Goal: Task Accomplishment & Management: Use online tool/utility

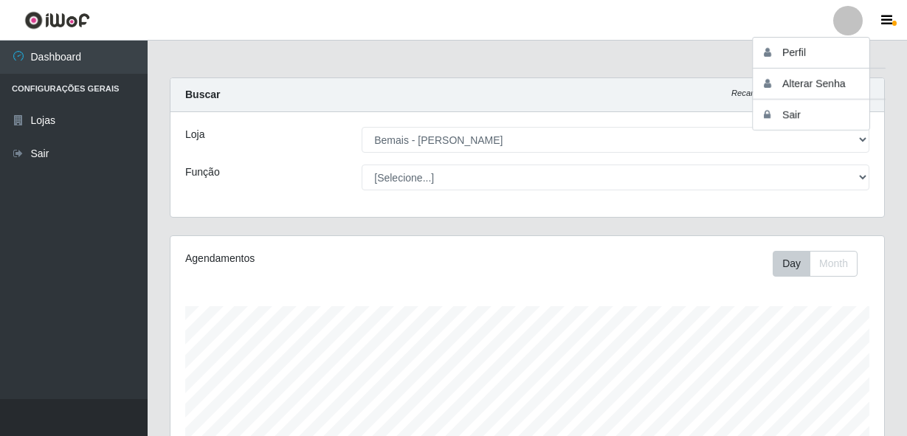
select select "230"
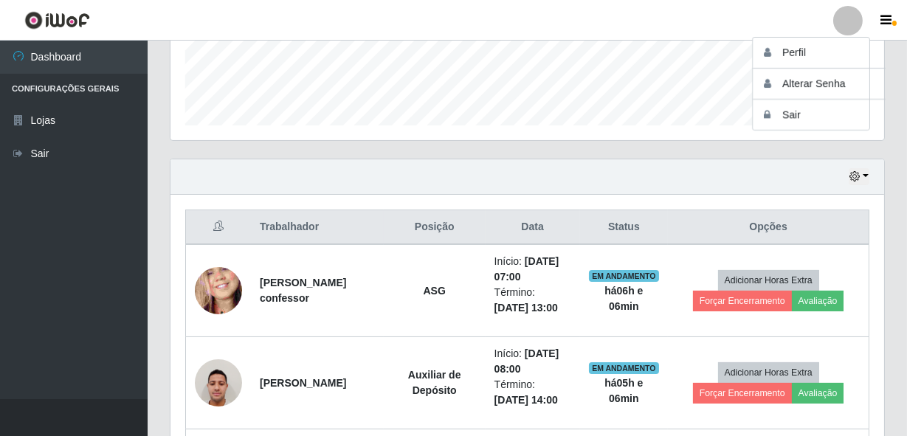
scroll to position [306, 714]
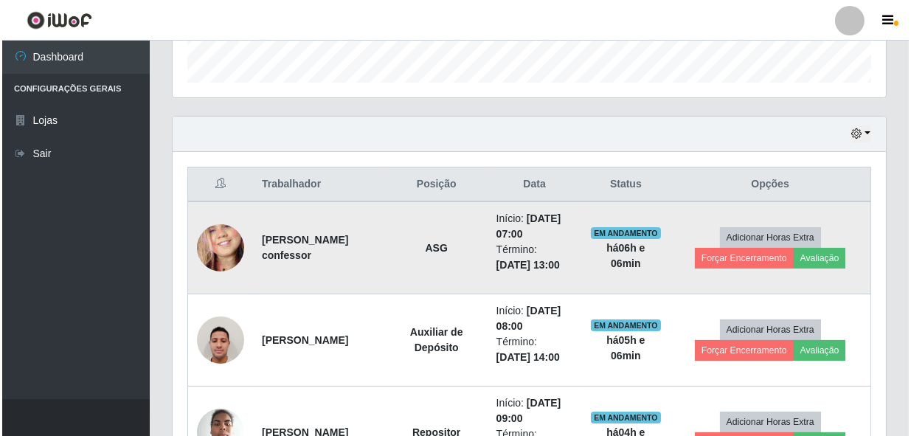
scroll to position [469, 0]
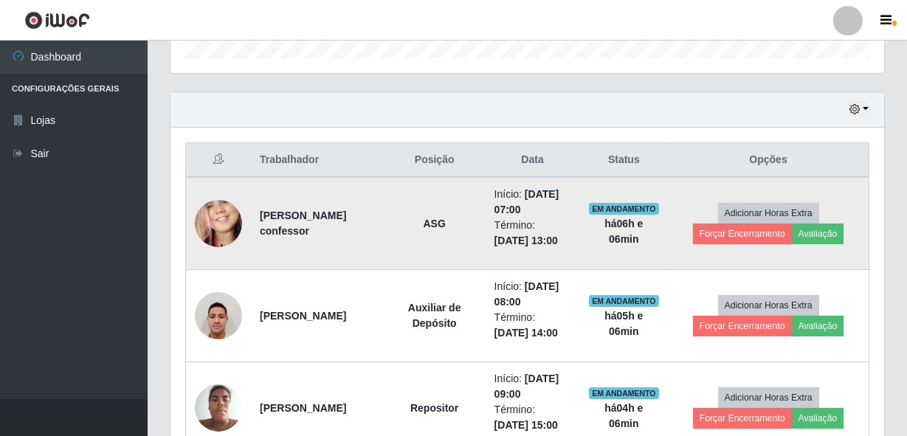
click at [539, 177] on td "Início: [DATE] 07:00 Término: [DATE] 13:00" at bounding box center [533, 223] width 94 height 93
click at [843, 237] on button "Avaliação" at bounding box center [818, 234] width 52 height 21
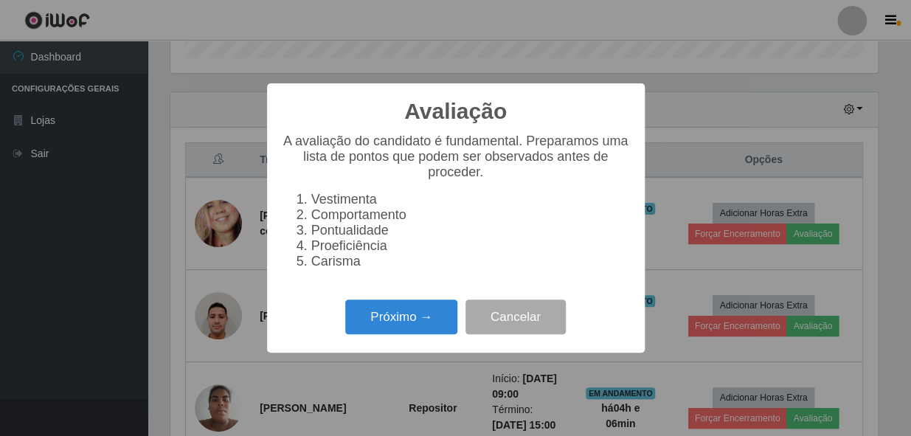
scroll to position [306, 707]
click at [356, 317] on button "Próximo →" at bounding box center [401, 317] width 112 height 35
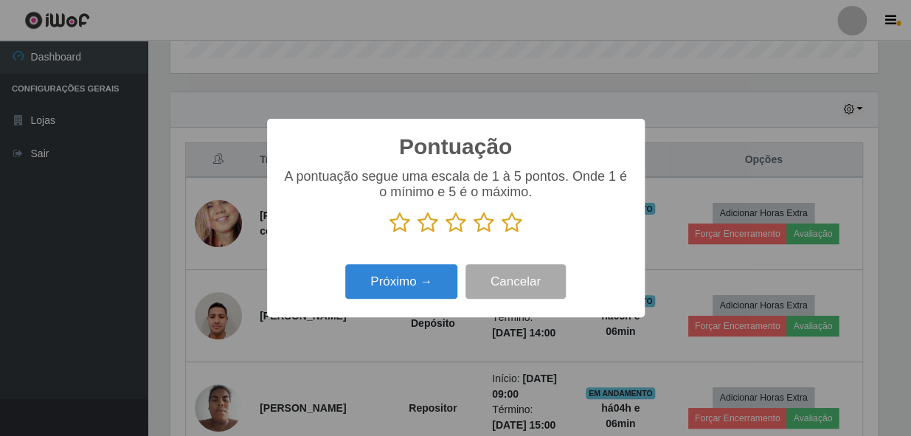
click at [509, 228] on icon at bounding box center [512, 223] width 21 height 22
click at [502, 234] on input "radio" at bounding box center [502, 234] width 0 height 0
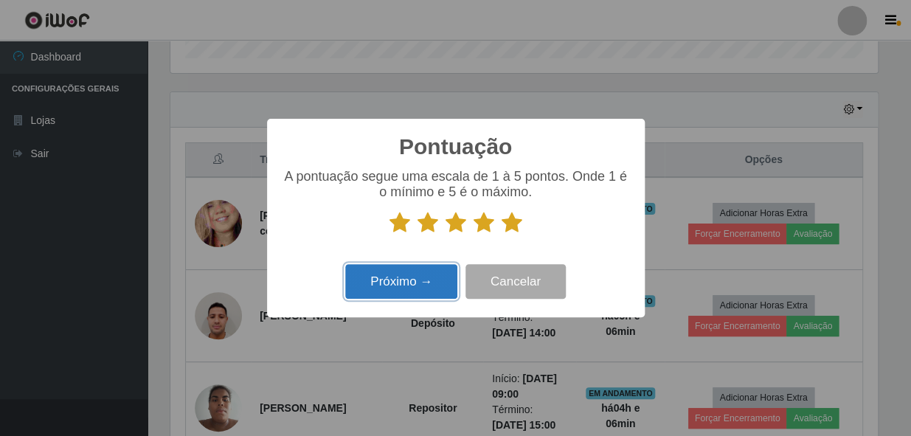
click at [407, 280] on button "Próximo →" at bounding box center [401, 281] width 112 height 35
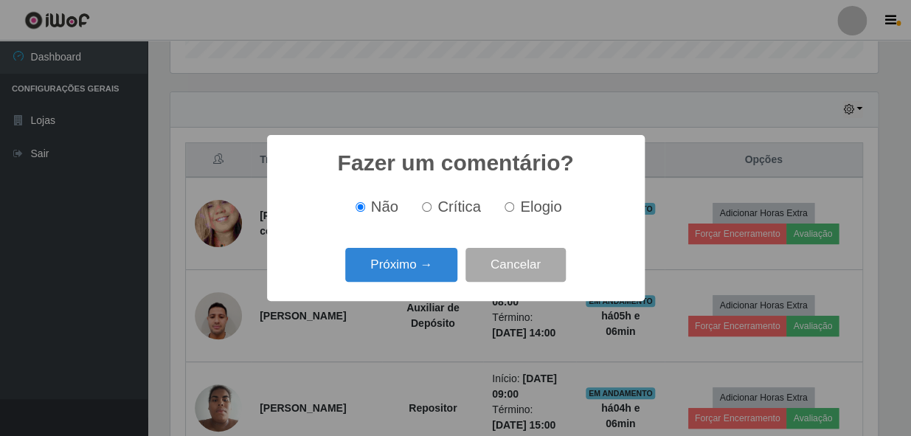
click at [510, 205] on input "Elogio" at bounding box center [510, 207] width 10 height 10
radio input "true"
click at [393, 267] on button "Próximo →" at bounding box center [401, 265] width 112 height 35
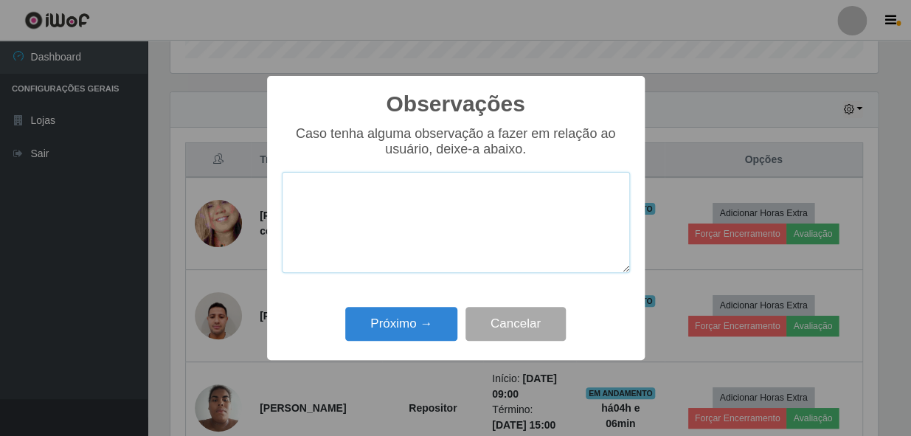
click at [391, 214] on textarea at bounding box center [456, 222] width 348 height 101
paste textarea "COLABORADOR PROATIVO E CHEGOU PONTUALMENTE."
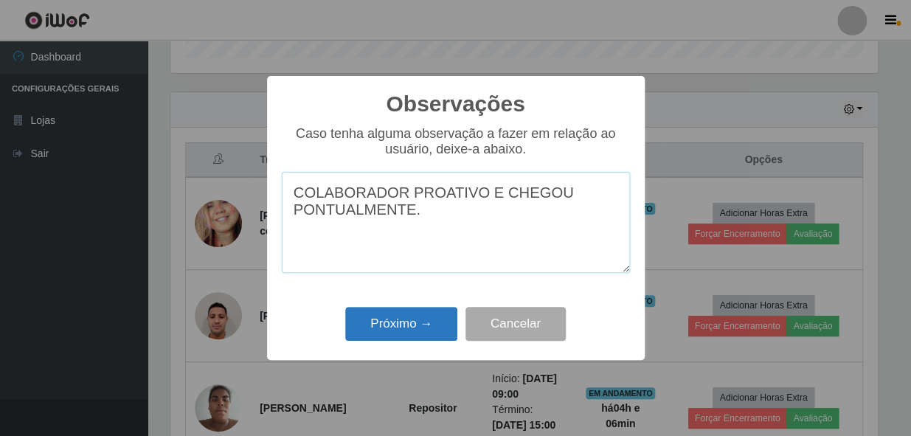
type textarea "COLABORADOR PROATIVO E CHEGOU PONTUALMENTE."
click at [438, 327] on button "Próximo →" at bounding box center [401, 324] width 112 height 35
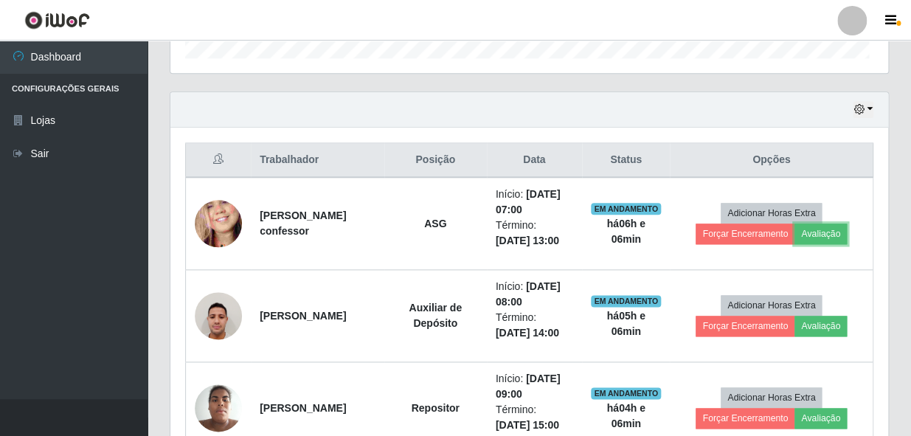
scroll to position [306, 714]
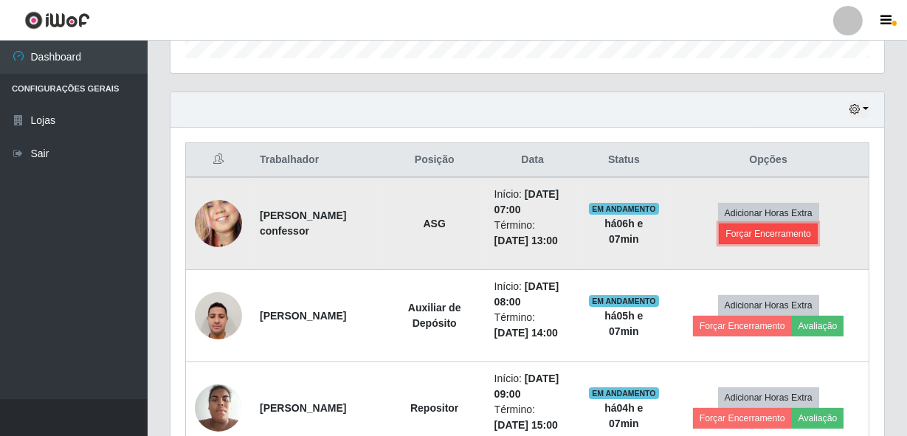
click at [779, 241] on button "Forçar Encerramento" at bounding box center [768, 234] width 99 height 21
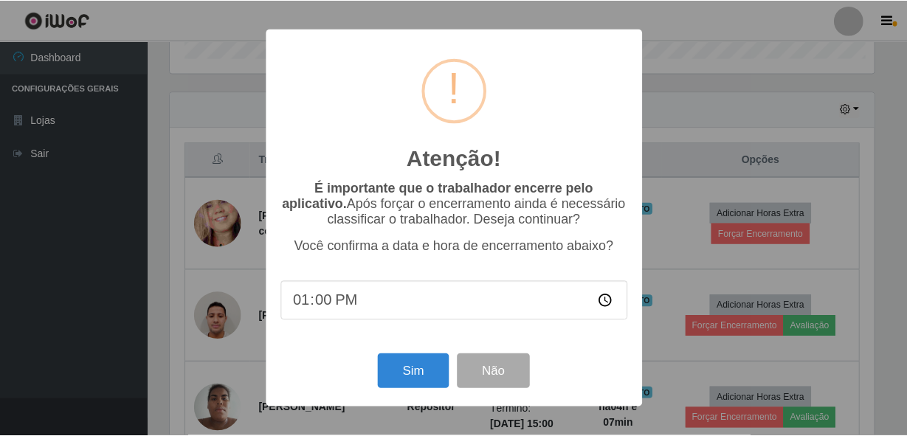
scroll to position [306, 707]
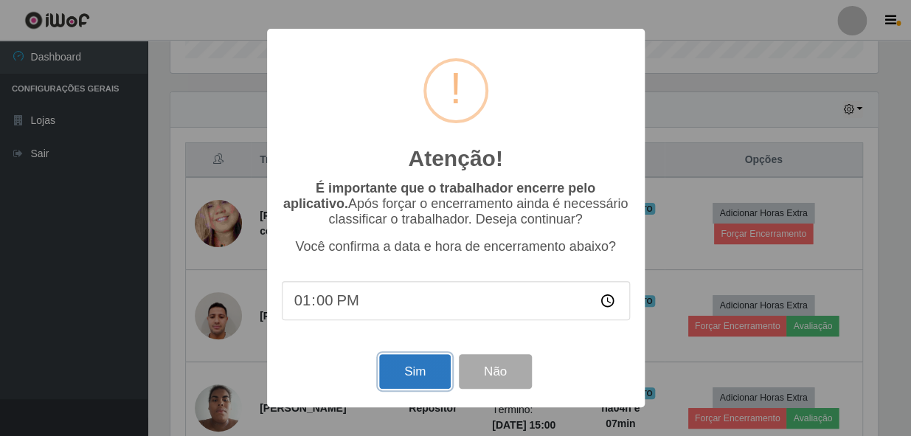
click at [423, 370] on button "Sim" at bounding box center [415, 371] width 72 height 35
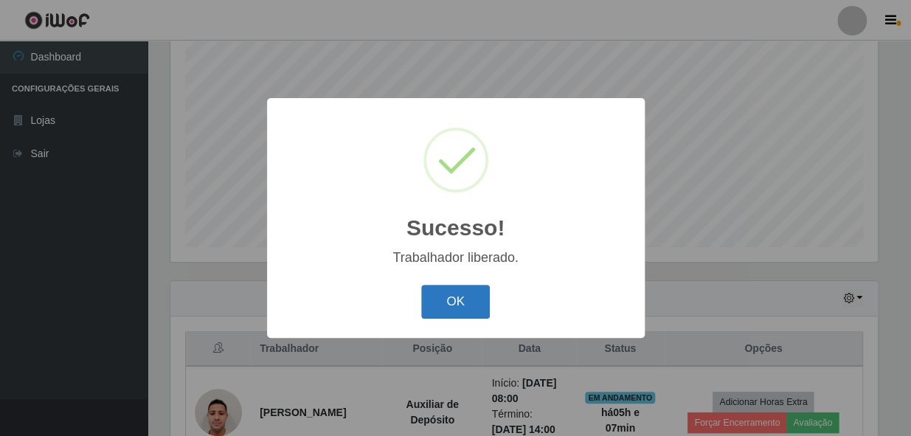
click at [449, 317] on button "OK" at bounding box center [455, 302] width 69 height 35
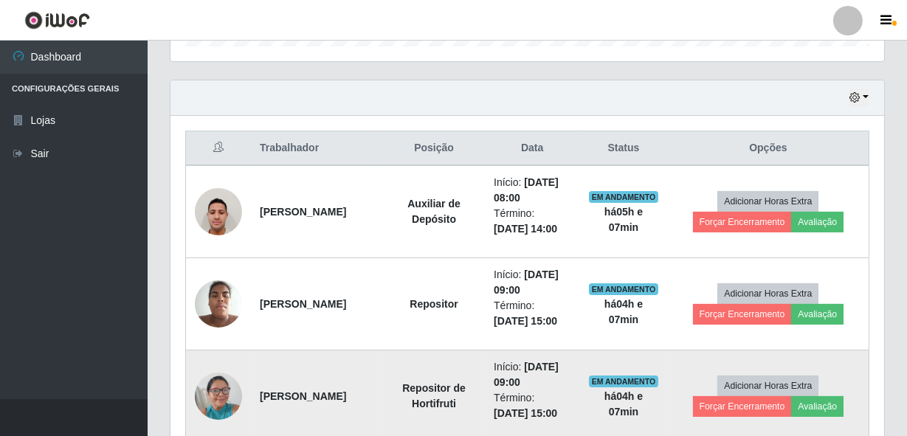
scroll to position [615, 0]
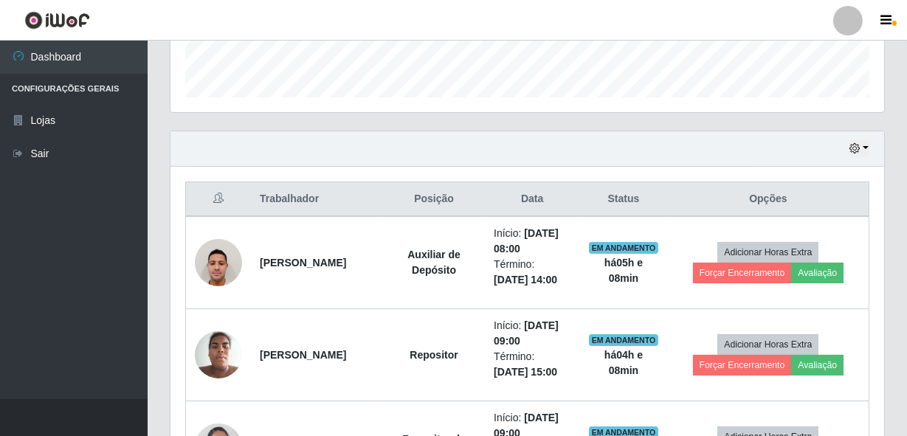
scroll to position [414, 0]
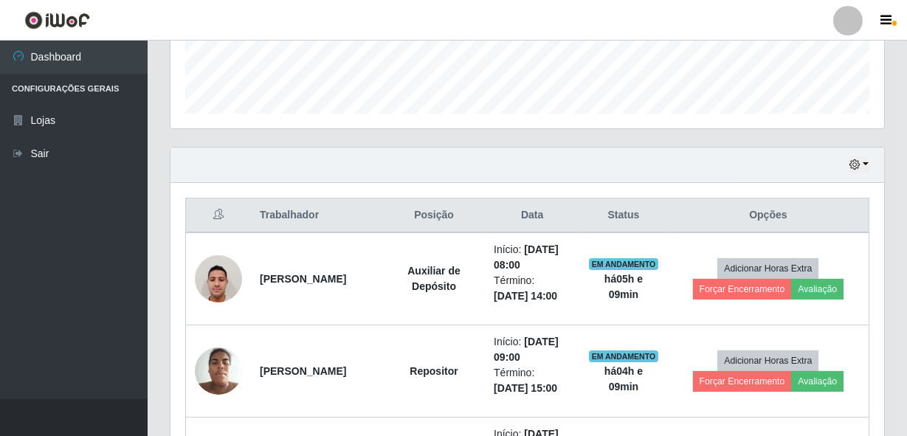
click at [663, 175] on div "Hoje 1 dia 3 dias 1 Semana Não encerrados" at bounding box center [527, 165] width 714 height 35
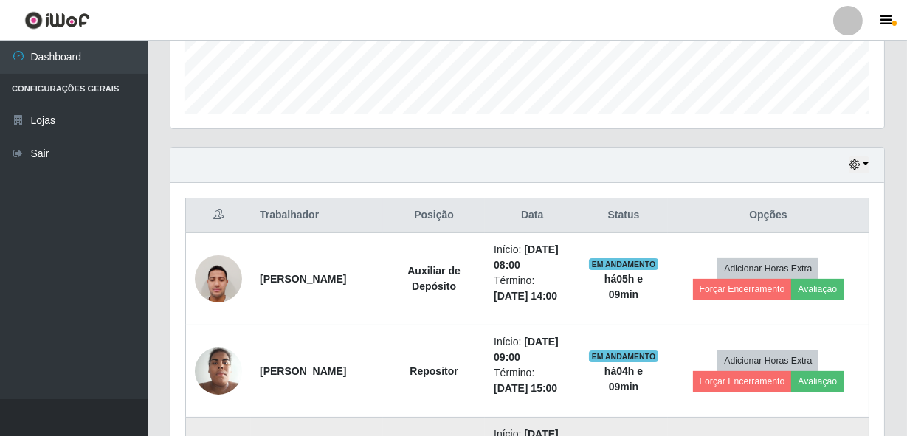
scroll to position [481, 0]
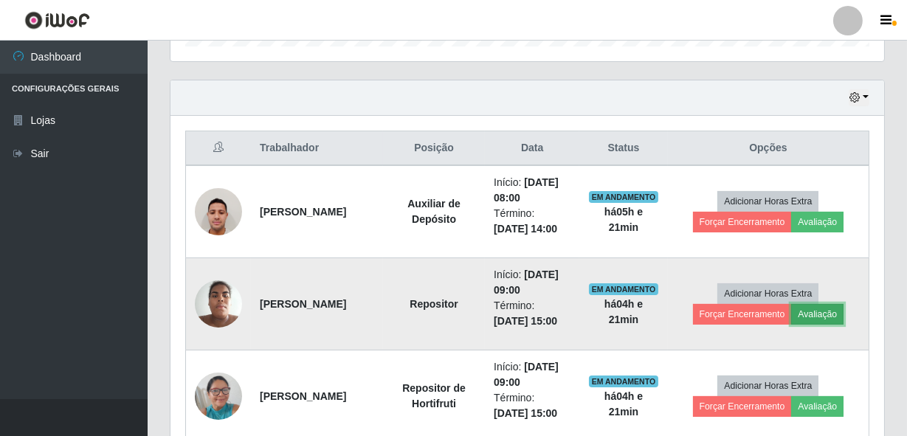
click at [839, 317] on button "Avaliação" at bounding box center [817, 314] width 52 height 21
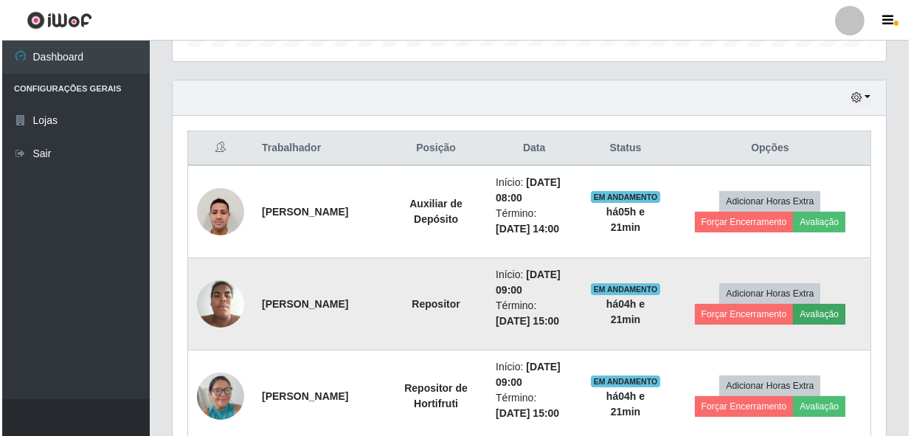
scroll to position [306, 707]
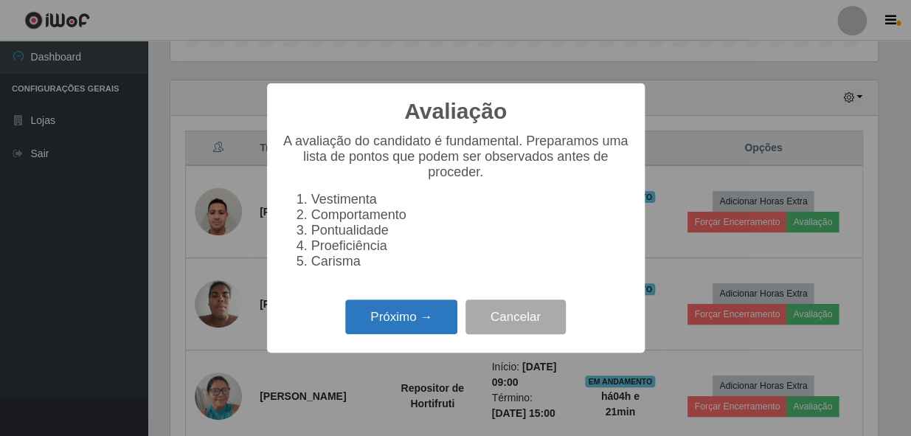
click at [427, 314] on button "Próximo →" at bounding box center [401, 317] width 112 height 35
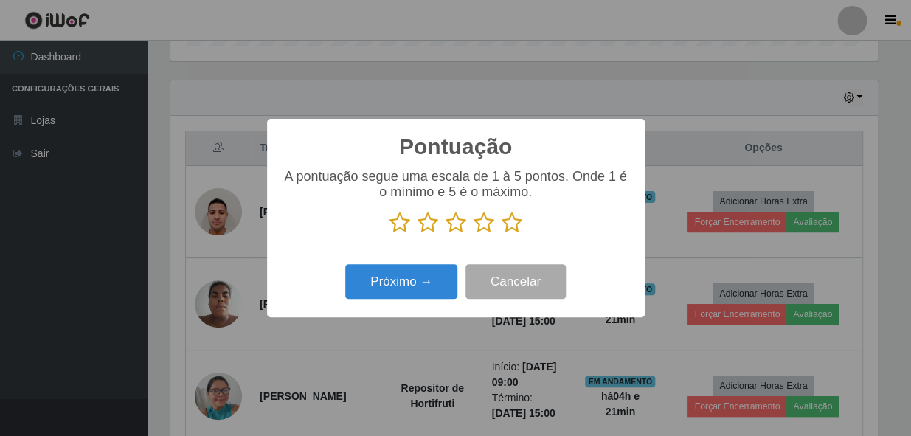
click at [511, 229] on icon at bounding box center [512, 223] width 21 height 22
click at [502, 234] on input "radio" at bounding box center [502, 234] width 0 height 0
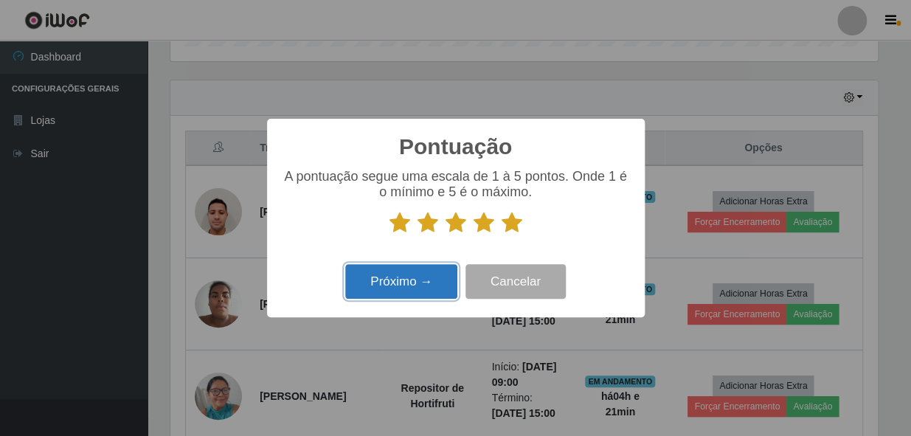
click at [432, 279] on button "Próximo →" at bounding box center [401, 281] width 112 height 35
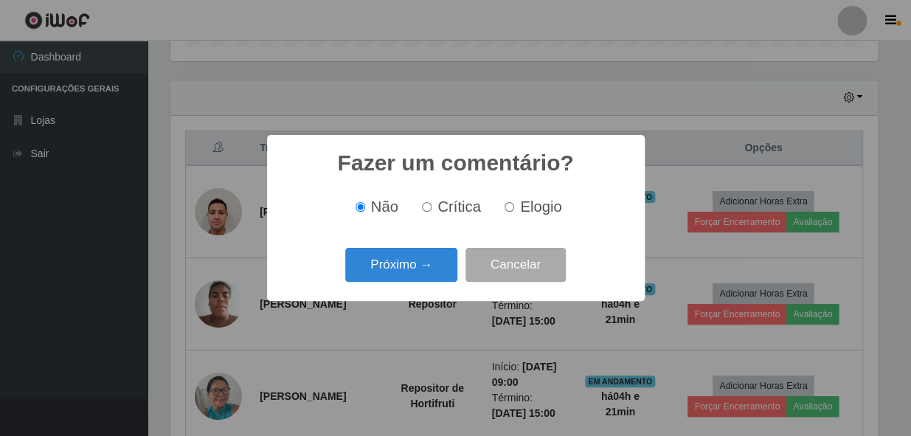
click at [509, 208] on input "Elogio" at bounding box center [510, 207] width 10 height 10
radio input "true"
click at [413, 252] on button "Próximo →" at bounding box center [401, 265] width 112 height 35
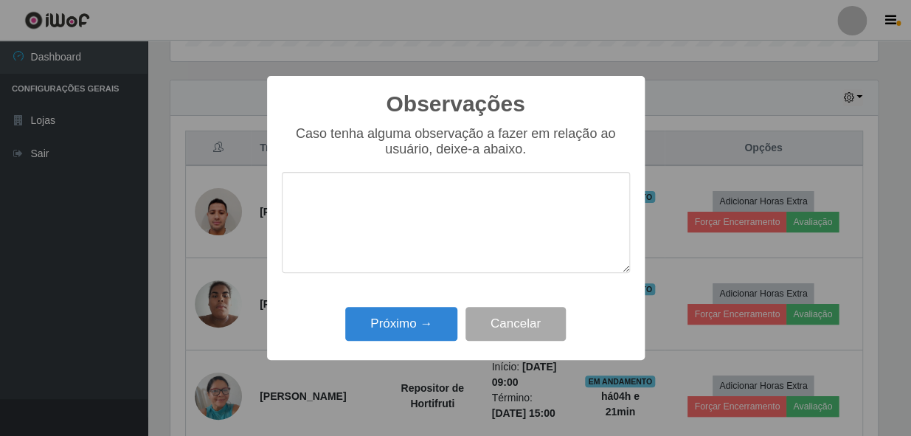
click at [421, 241] on textarea at bounding box center [456, 222] width 348 height 101
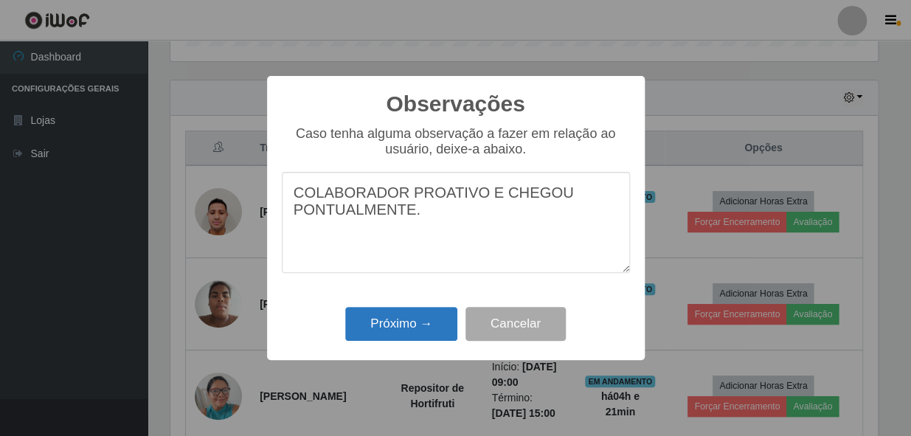
type textarea "COLABORADOR PROATIVO E CHEGOU PONTUALMENTE."
click at [414, 325] on button "Próximo →" at bounding box center [401, 324] width 112 height 35
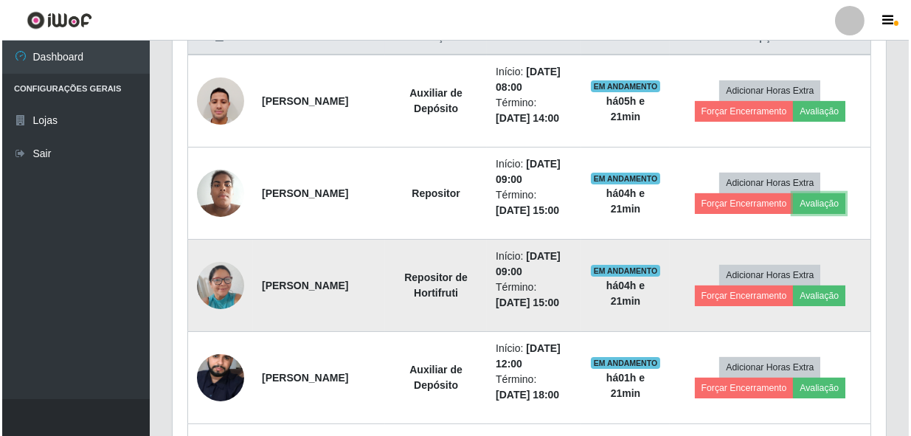
scroll to position [615, 0]
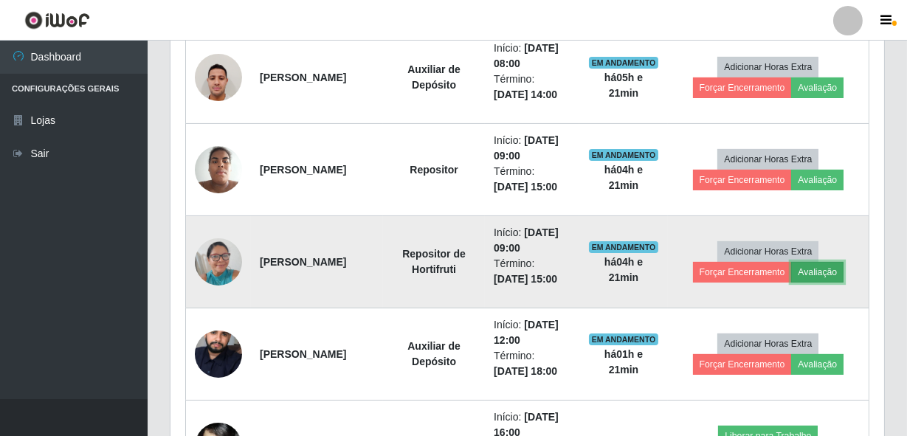
click at [834, 267] on button "Avaliação" at bounding box center [817, 272] width 52 height 21
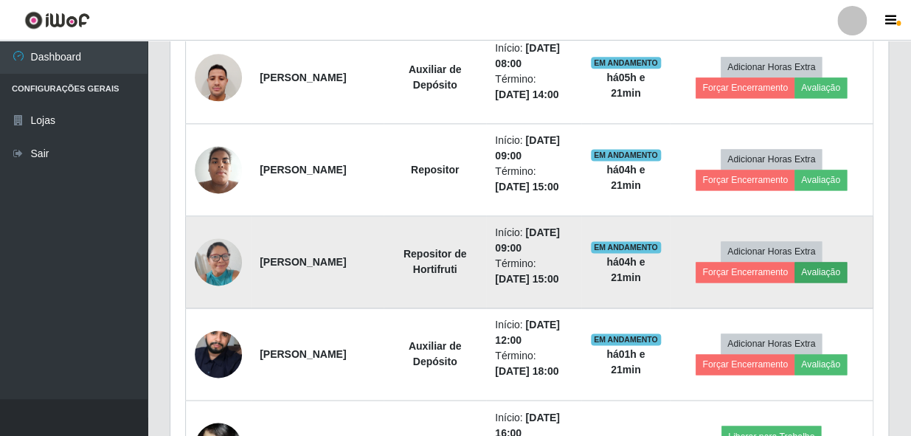
scroll to position [306, 707]
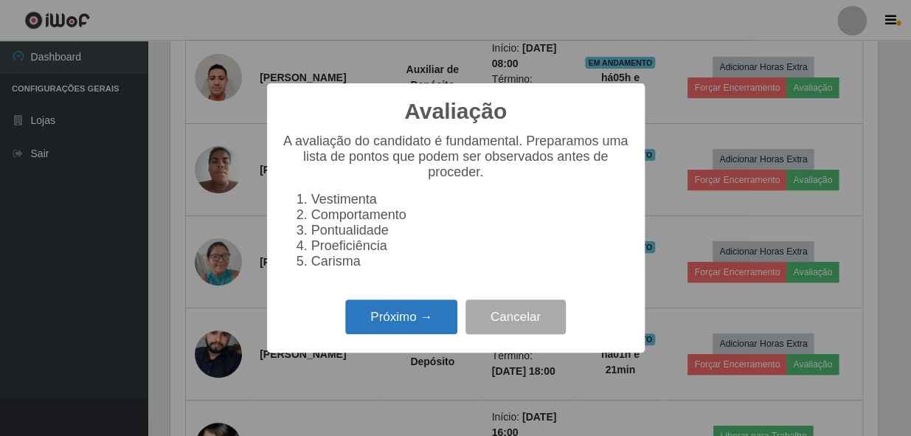
click at [428, 334] on button "Próximo →" at bounding box center [401, 317] width 112 height 35
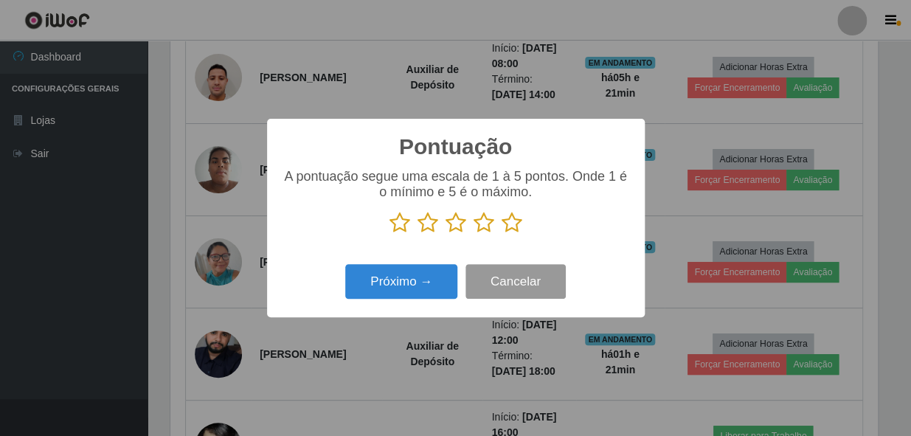
scroll to position [737646, 737244]
click at [517, 225] on icon at bounding box center [512, 223] width 21 height 22
click at [502, 234] on input "radio" at bounding box center [502, 234] width 0 height 0
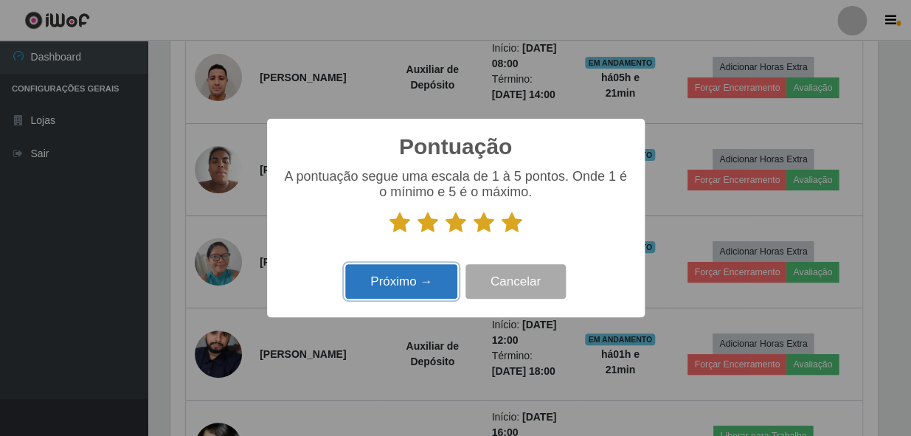
click at [417, 275] on button "Próximo →" at bounding box center [401, 281] width 112 height 35
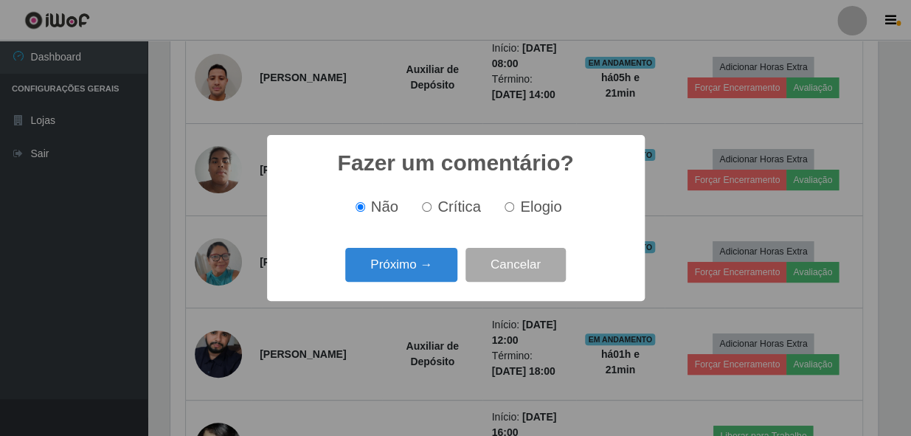
click at [505, 204] on input "Elogio" at bounding box center [510, 207] width 10 height 10
radio input "true"
click at [429, 260] on button "Próximo →" at bounding box center [401, 265] width 112 height 35
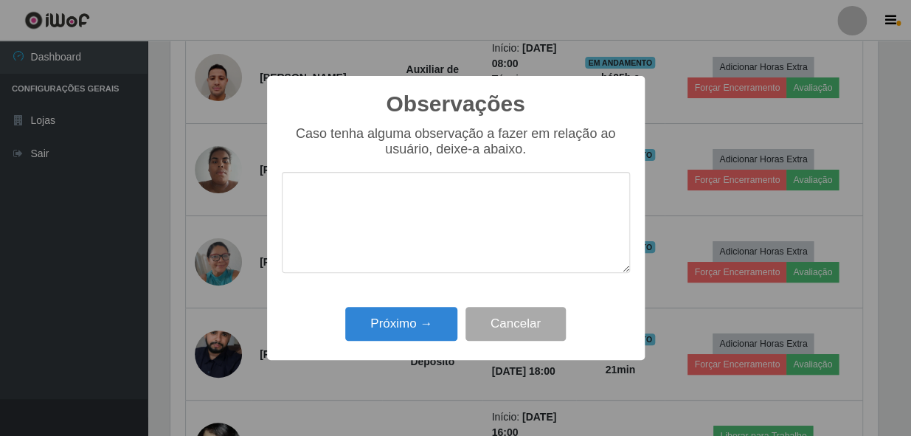
click at [436, 213] on textarea at bounding box center [456, 222] width 348 height 101
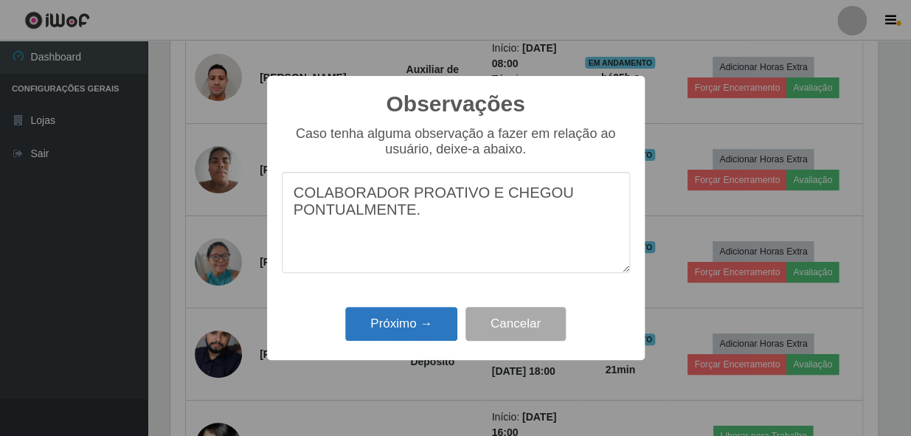
type textarea "COLABORADOR PROATIVO E CHEGOU PONTUALMENTE."
click at [430, 331] on button "Próximo →" at bounding box center [401, 324] width 112 height 35
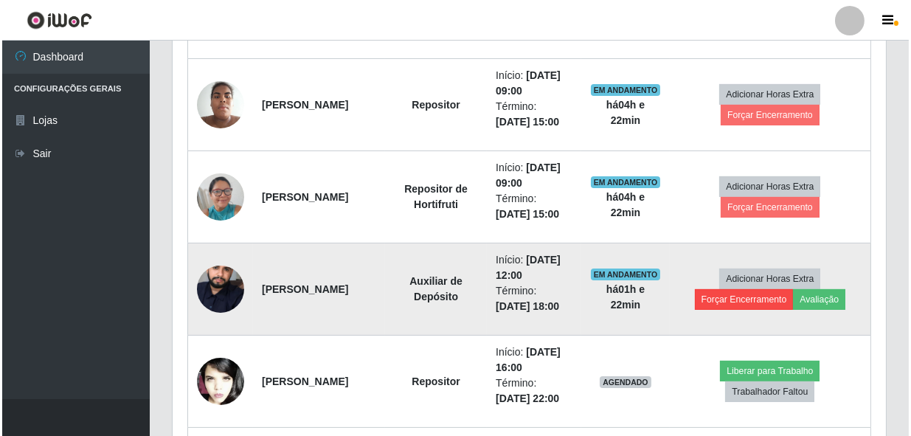
scroll to position [615, 0]
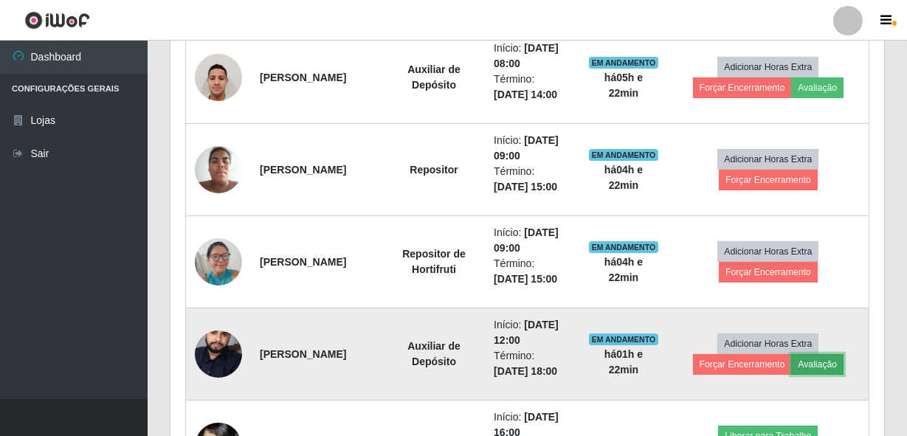
click at [810, 363] on button "Avaliação" at bounding box center [817, 364] width 52 height 21
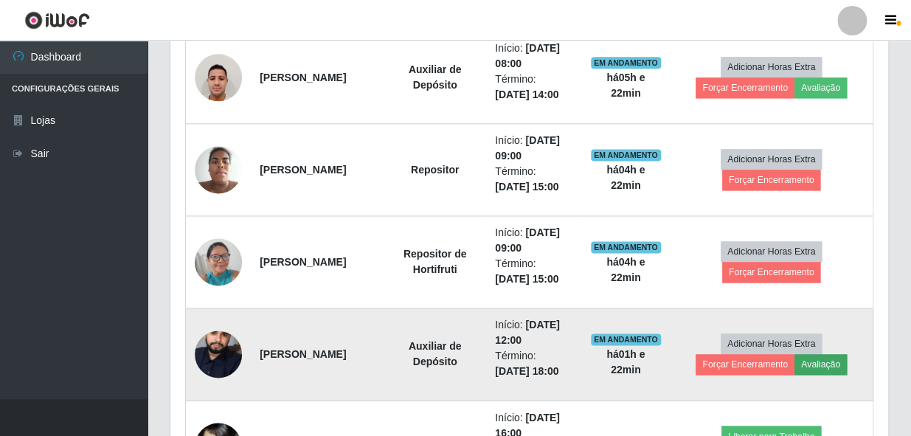
scroll to position [306, 707]
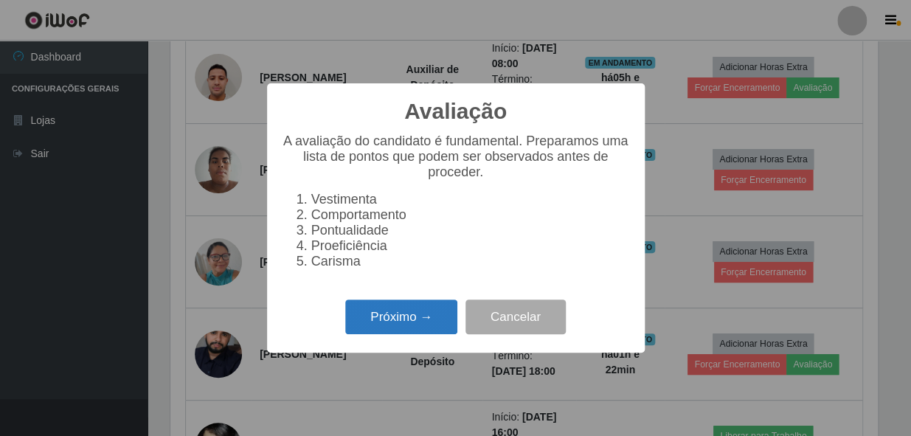
click at [426, 334] on button "Próximo →" at bounding box center [401, 317] width 112 height 35
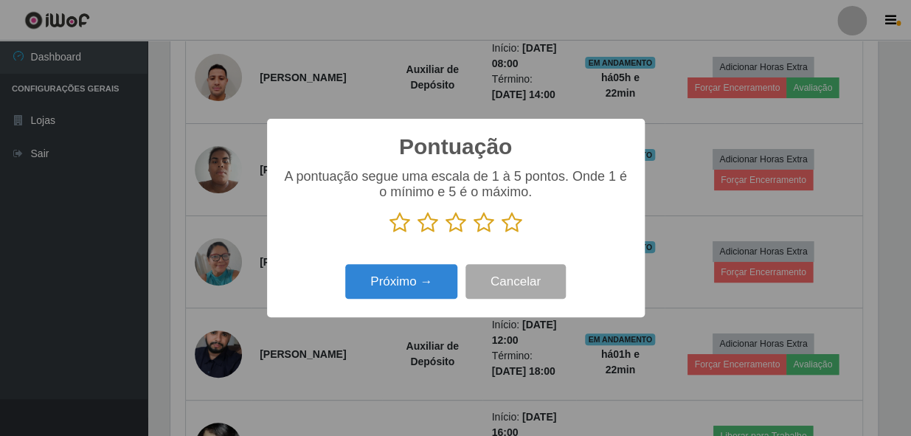
scroll to position [737646, 737244]
drag, startPoint x: 506, startPoint y: 224, endPoint x: 442, endPoint y: 280, distance: 85.7
click at [507, 224] on icon at bounding box center [512, 223] width 21 height 22
click at [502, 234] on input "radio" at bounding box center [502, 234] width 0 height 0
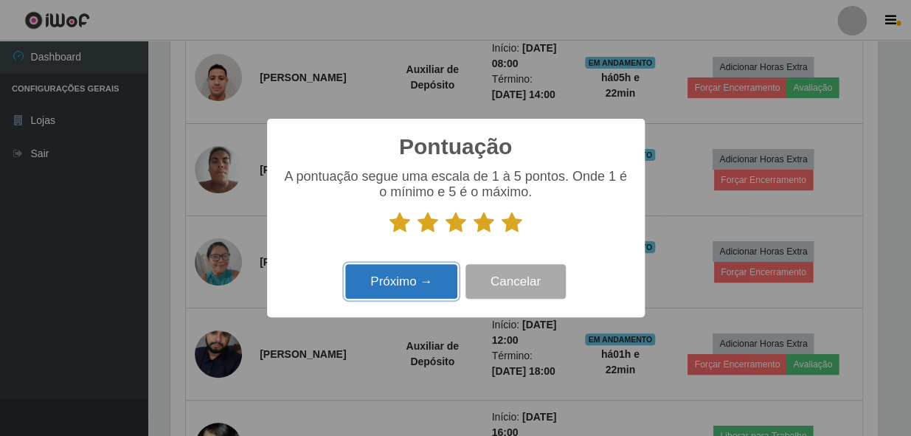
click at [439, 281] on button "Próximo →" at bounding box center [401, 281] width 112 height 35
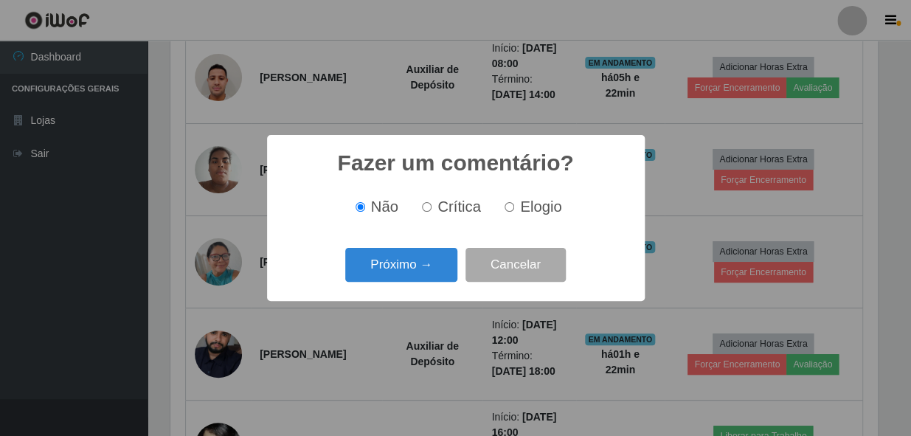
click at [512, 207] on input "Elogio" at bounding box center [510, 207] width 10 height 10
radio input "true"
click at [432, 252] on button "Próximo →" at bounding box center [401, 265] width 112 height 35
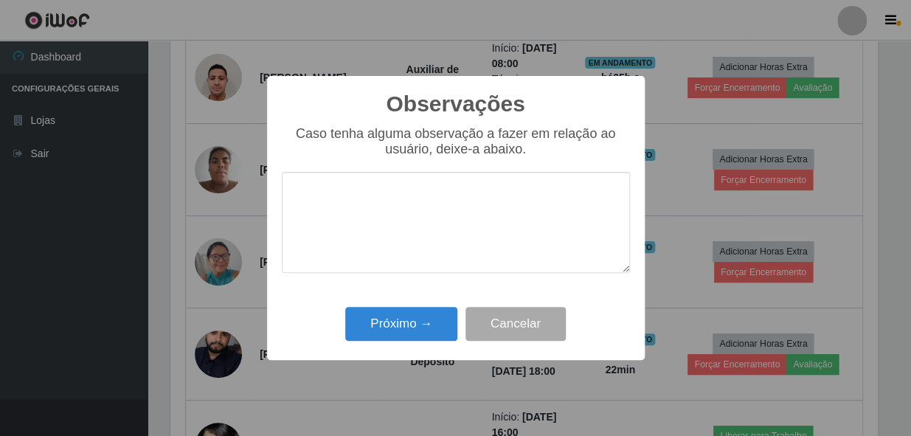
click at [437, 228] on textarea at bounding box center [456, 222] width 348 height 101
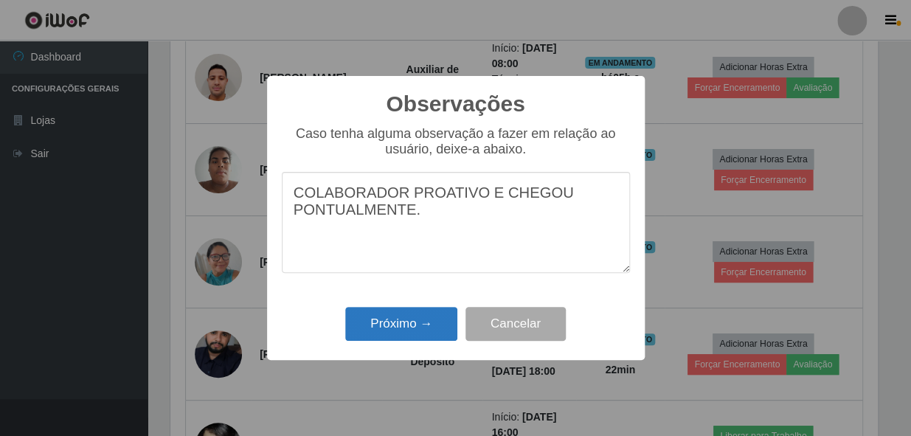
type textarea "COLABORADOR PROATIVO E CHEGOU PONTUALMENTE."
click at [414, 320] on button "Próximo →" at bounding box center [401, 324] width 112 height 35
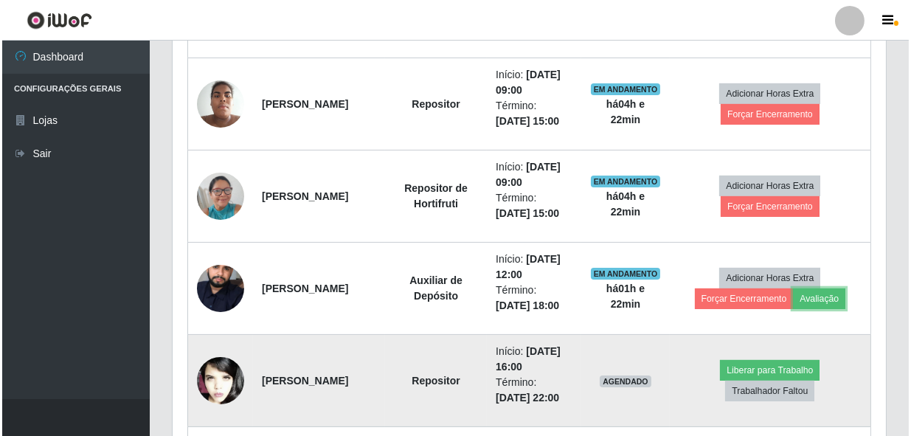
scroll to position [817, 0]
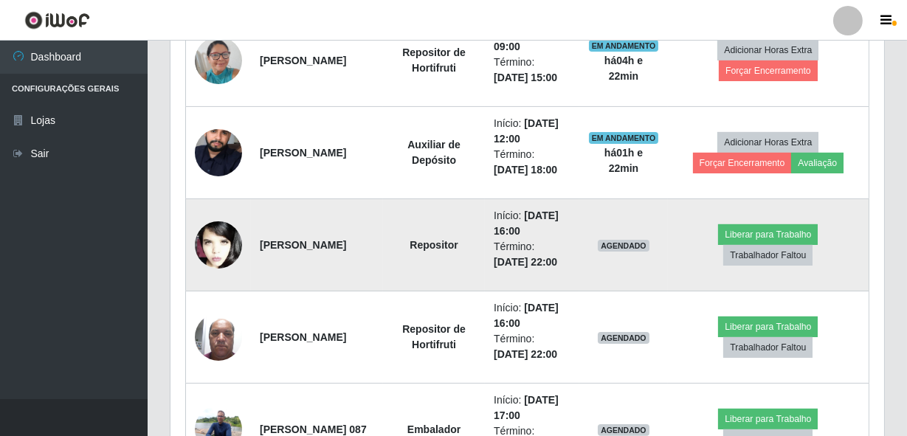
click at [230, 241] on img at bounding box center [218, 246] width 47 height 72
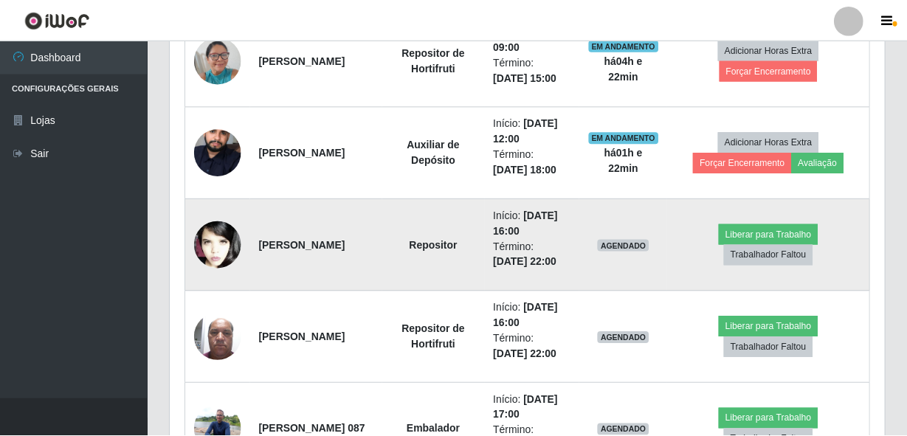
scroll to position [306, 707]
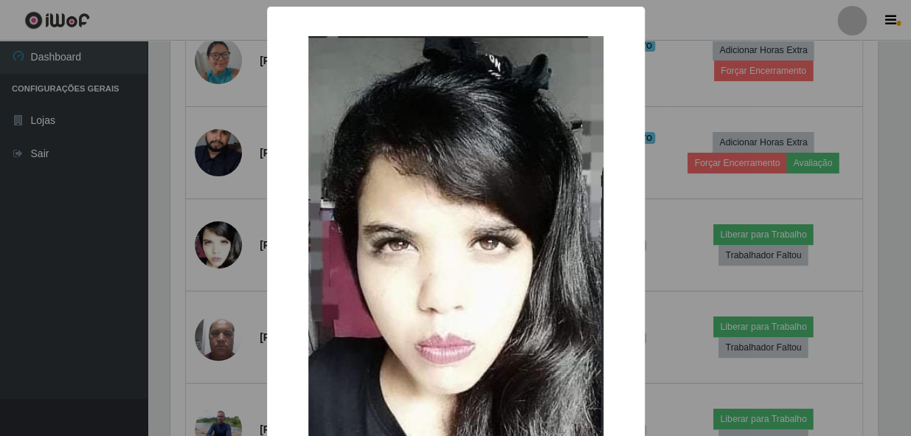
click at [151, 267] on div "× OK Cancel" at bounding box center [455, 218] width 911 height 436
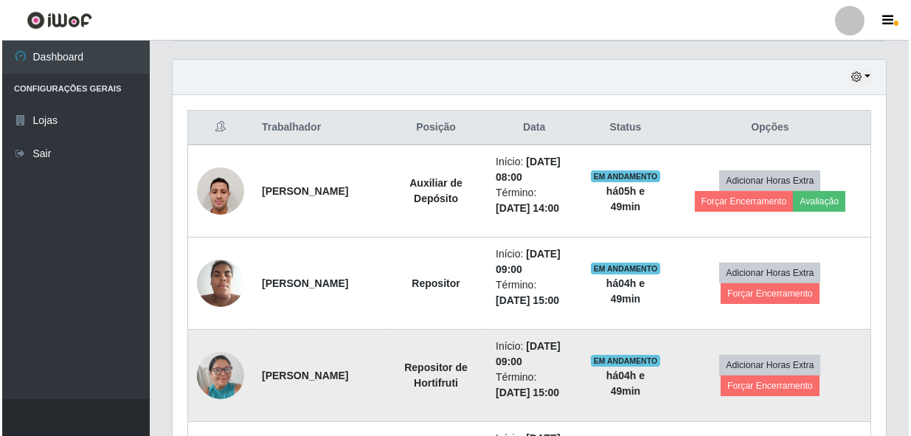
scroll to position [481, 0]
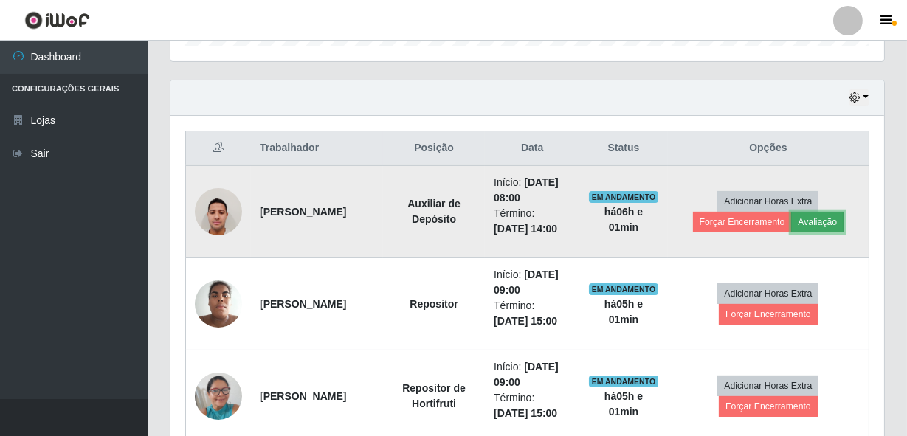
click at [835, 219] on button "Avaliação" at bounding box center [817, 222] width 52 height 21
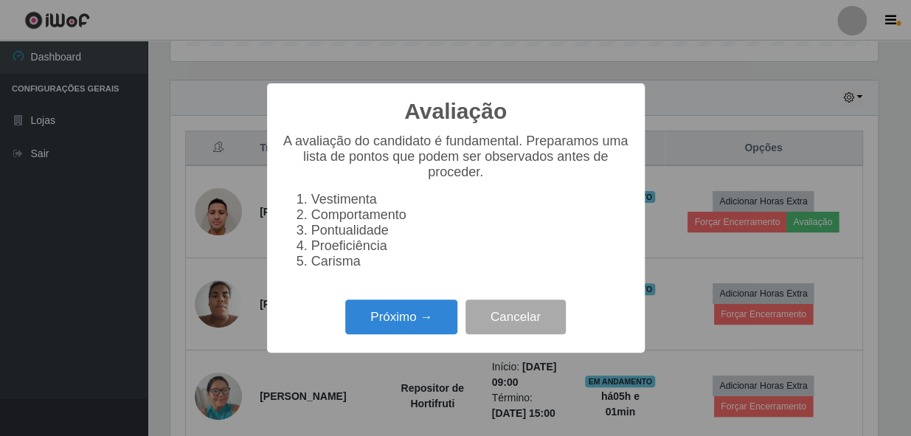
scroll to position [306, 707]
click at [382, 322] on button "Próximo →" at bounding box center [401, 317] width 112 height 35
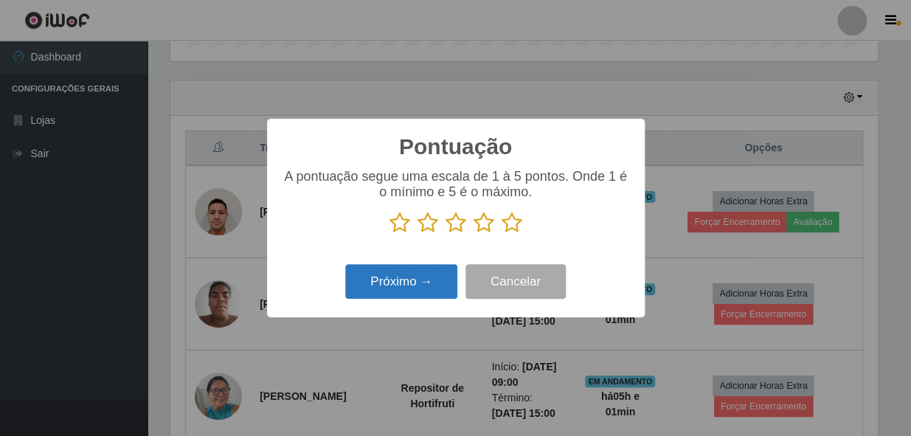
scroll to position [737646, 737244]
click at [514, 231] on icon at bounding box center [512, 223] width 21 height 22
click at [502, 234] on input "radio" at bounding box center [502, 234] width 0 height 0
click at [379, 266] on button "Próximo →" at bounding box center [401, 281] width 112 height 35
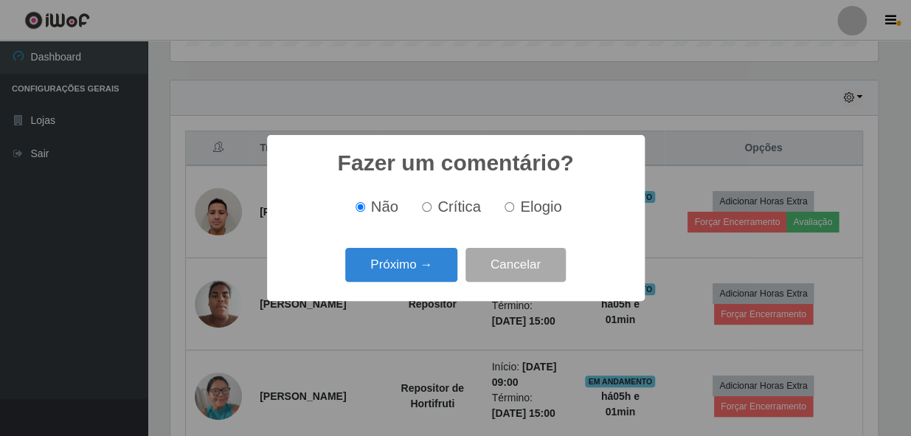
drag, startPoint x: 511, startPoint y: 210, endPoint x: 495, endPoint y: 215, distance: 17.0
click at [511, 210] on input "Elogio" at bounding box center [510, 207] width 10 height 10
radio input "true"
click at [414, 260] on button "Próximo →" at bounding box center [401, 265] width 112 height 35
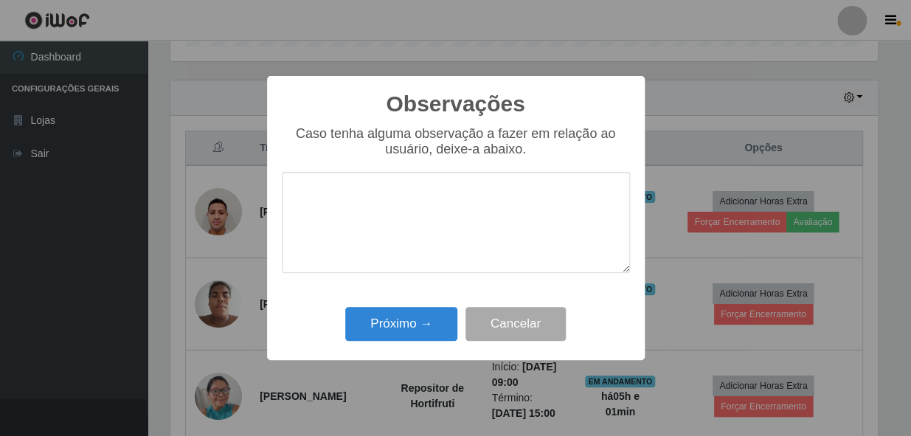
click at [453, 233] on textarea at bounding box center [456, 222] width 348 height 101
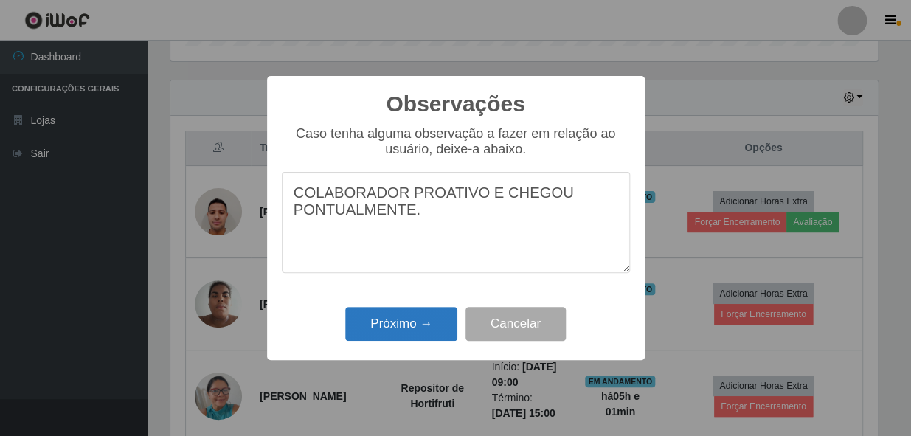
type textarea "COLABORADOR PROATIVO E CHEGOU PONTUALMENTE."
click at [418, 313] on button "Próximo →" at bounding box center [401, 324] width 112 height 35
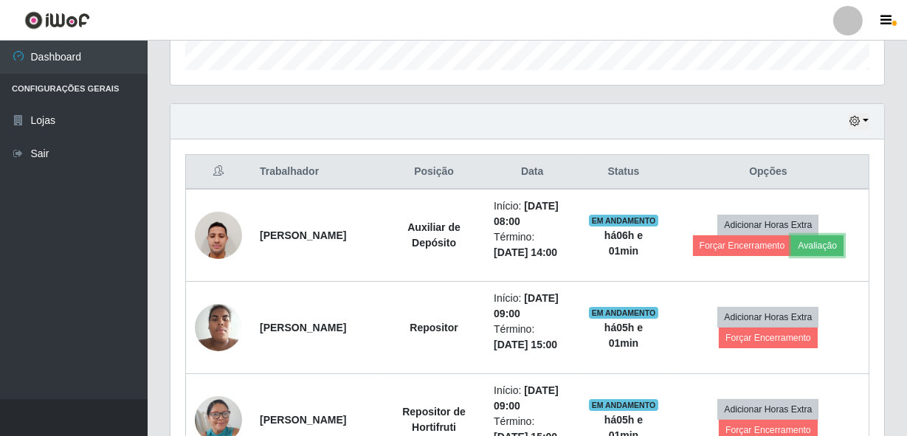
scroll to position [481, 0]
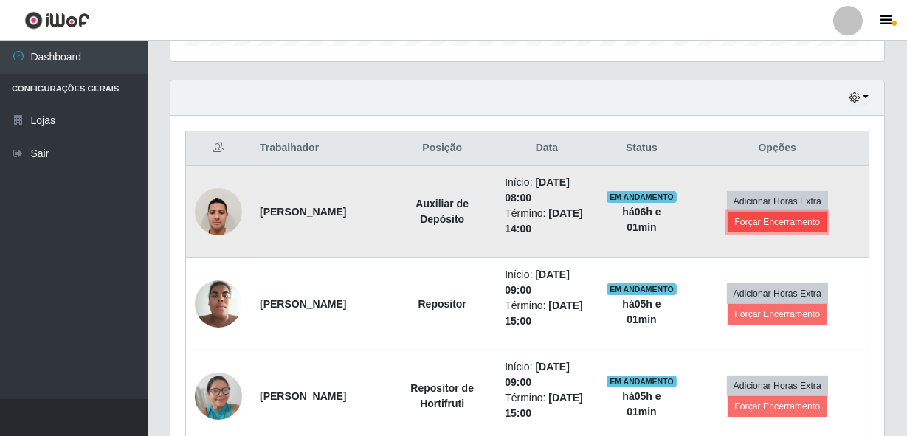
click at [795, 220] on button "Forçar Encerramento" at bounding box center [777, 222] width 99 height 21
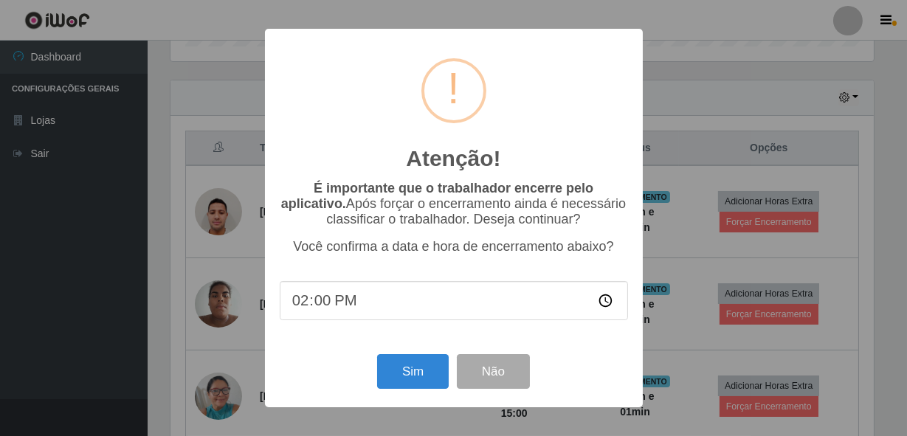
scroll to position [306, 707]
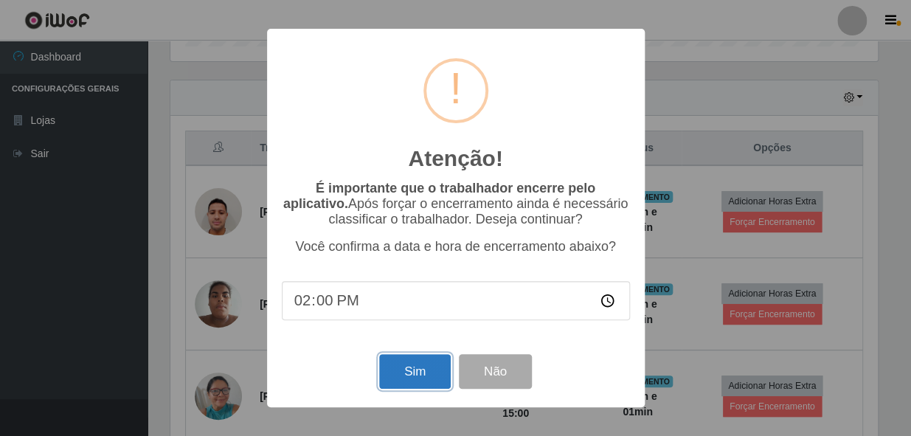
click at [418, 383] on button "Sim" at bounding box center [415, 371] width 72 height 35
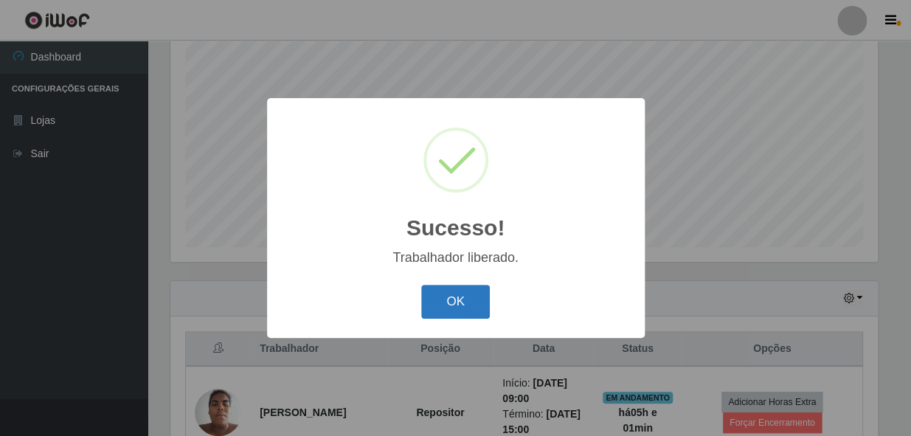
click at [464, 315] on button "OK" at bounding box center [455, 302] width 69 height 35
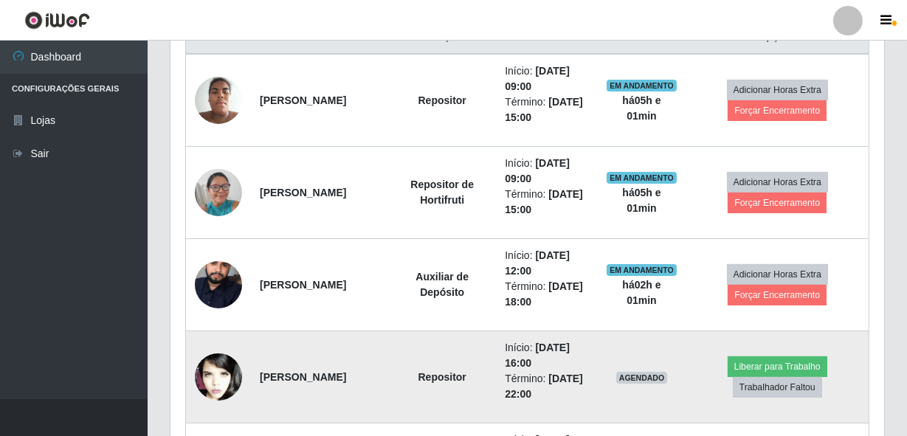
scroll to position [615, 0]
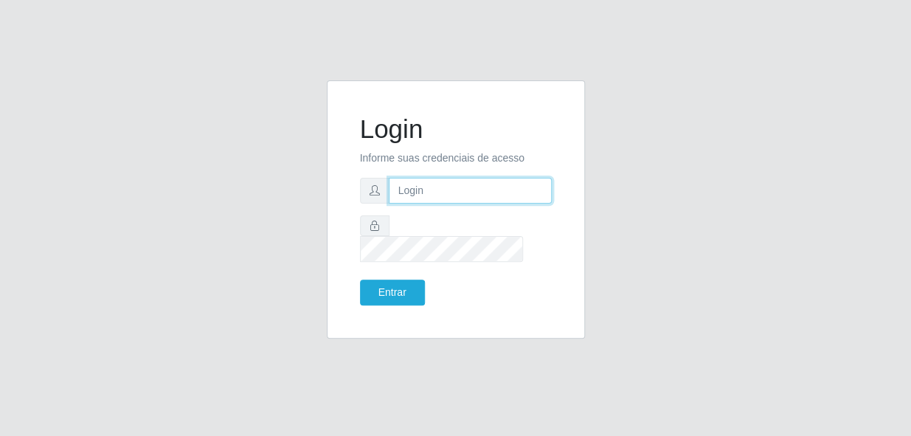
type input "bianor@bemais"
drag, startPoint x: 489, startPoint y: 210, endPoint x: 360, endPoint y: 204, distance: 128.5
click at [360, 204] on div "bianor@bemais" at bounding box center [456, 191] width 192 height 26
type input "andressa@bemais"
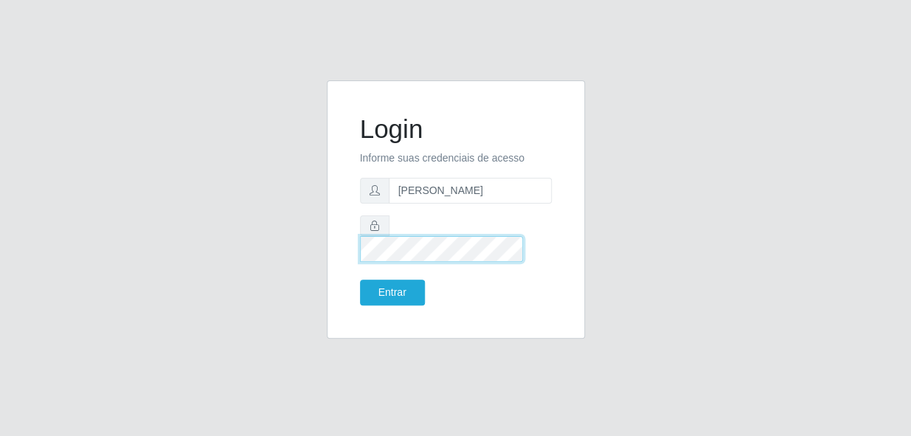
click at [377, 247] on div at bounding box center [456, 238] width 192 height 46
click at [360, 280] on button "Entrar" at bounding box center [392, 293] width 65 height 26
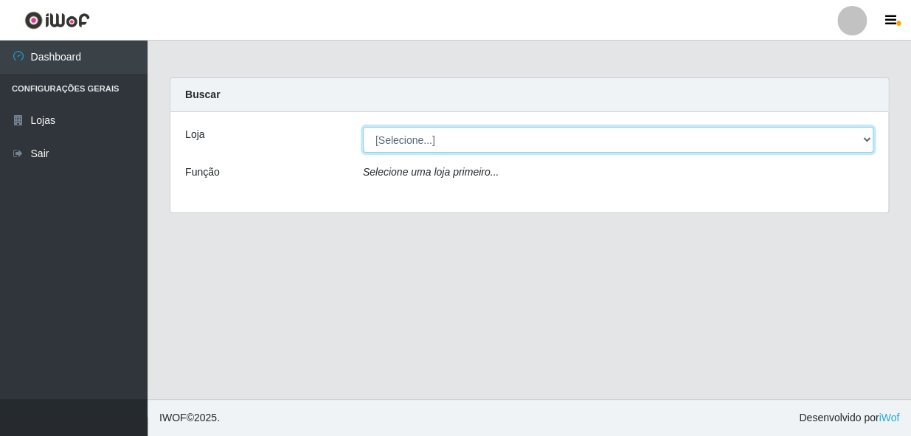
click at [413, 138] on select "[Selecione...] Bemais - Ruy Carneiro" at bounding box center [618, 140] width 511 height 26
select select "230"
click at [363, 127] on select "[Selecione...] Bemais - Ruy Carneiro" at bounding box center [618, 140] width 511 height 26
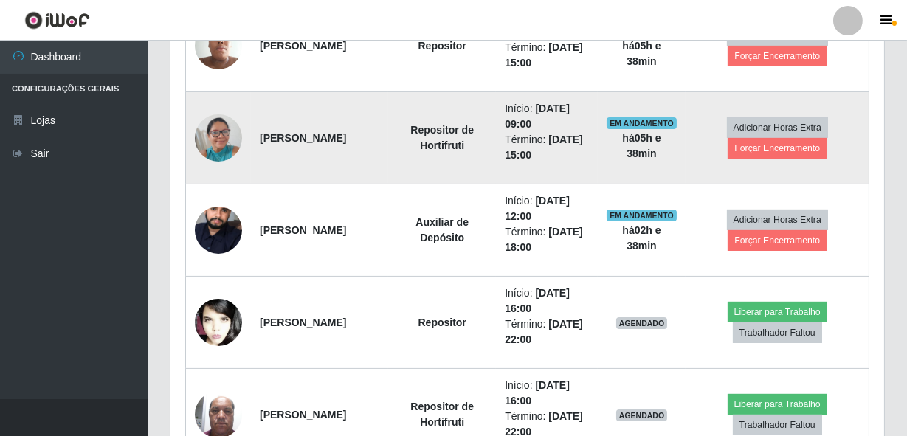
scroll to position [671, 0]
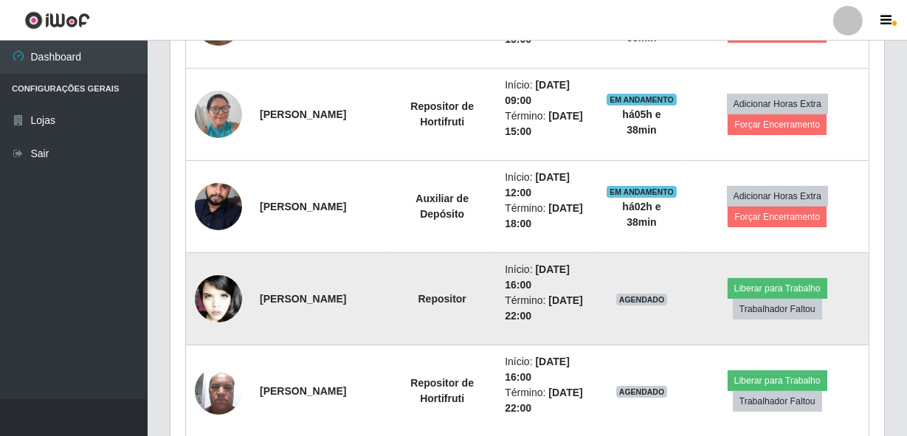
click at [472, 295] on td "Repositor" at bounding box center [442, 299] width 108 height 92
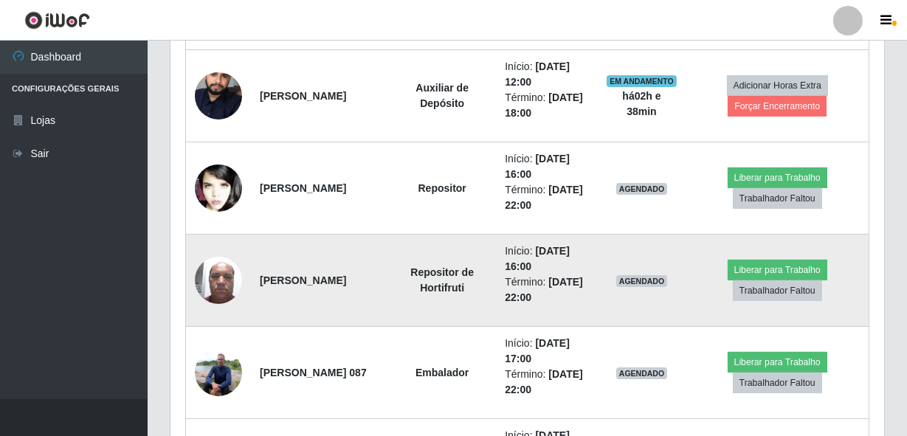
scroll to position [804, 0]
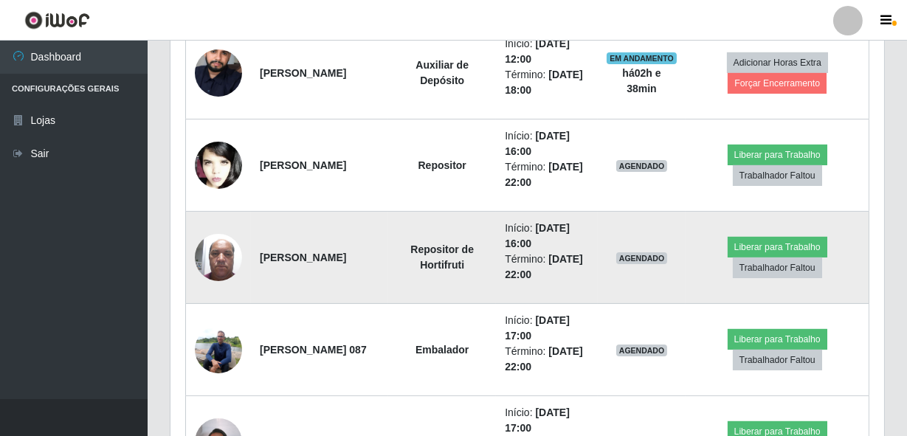
click at [432, 283] on td "Repositor de Hortifruti" at bounding box center [442, 258] width 108 height 92
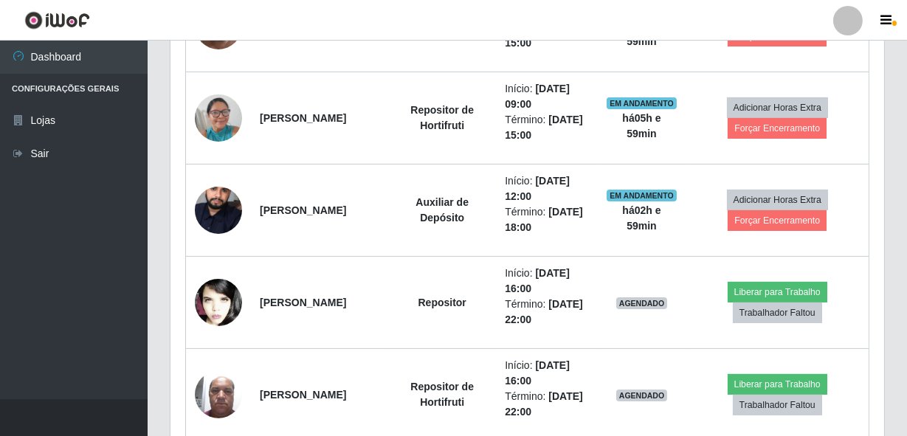
scroll to position [598, 0]
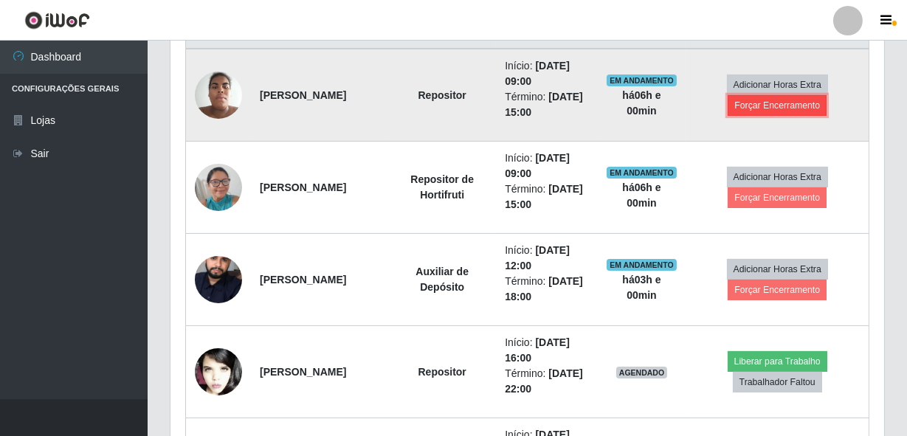
click at [744, 103] on button "Forçar Encerramento" at bounding box center [777, 105] width 99 height 21
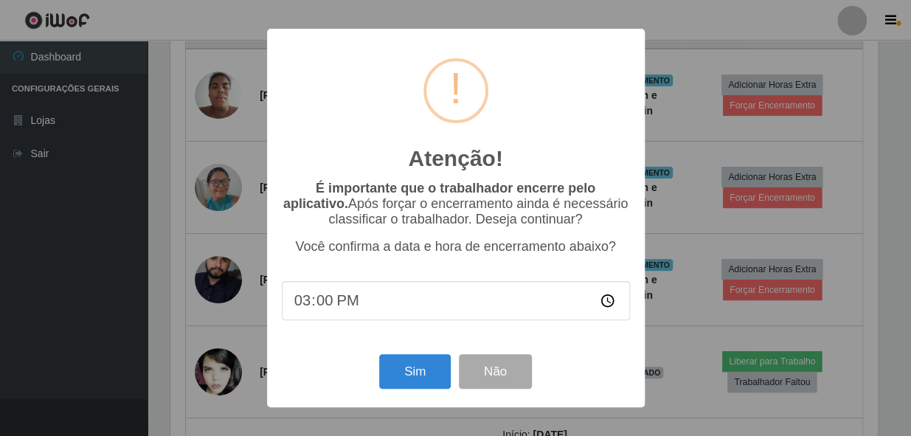
click at [743, 20] on div "Atenção! × É importante que o trabalhador encerre pelo aplicativo. Após forçar …" at bounding box center [455, 218] width 911 height 436
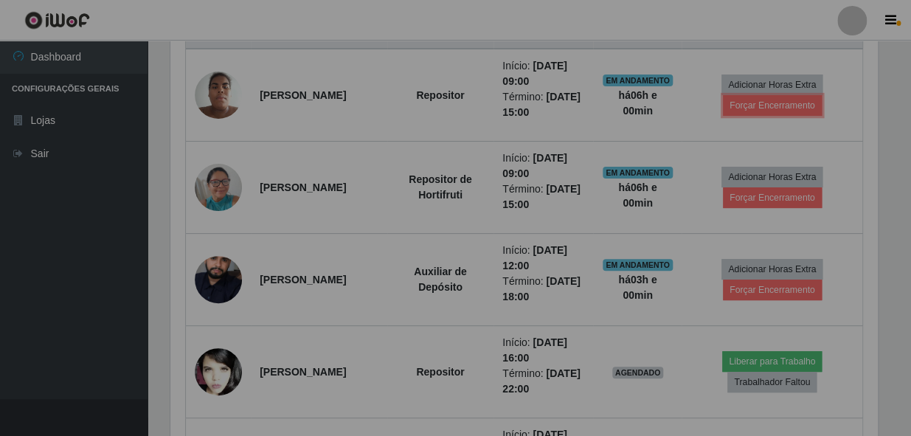
scroll to position [306, 714]
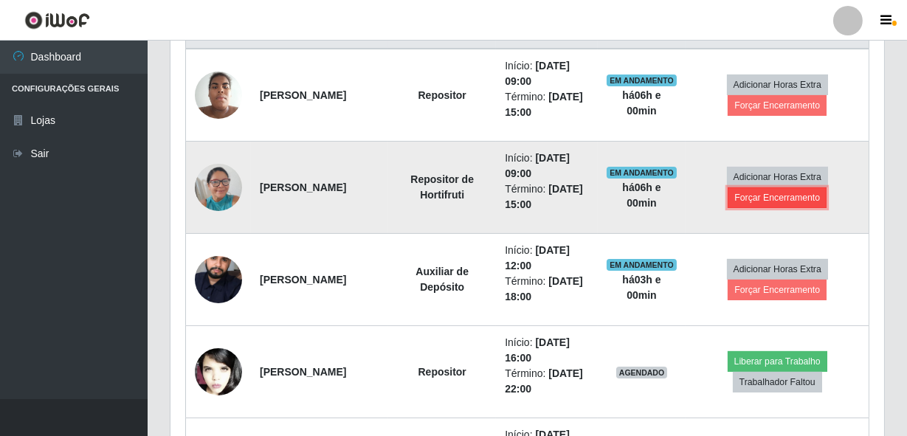
click at [782, 195] on button "Forçar Encerramento" at bounding box center [777, 197] width 99 height 21
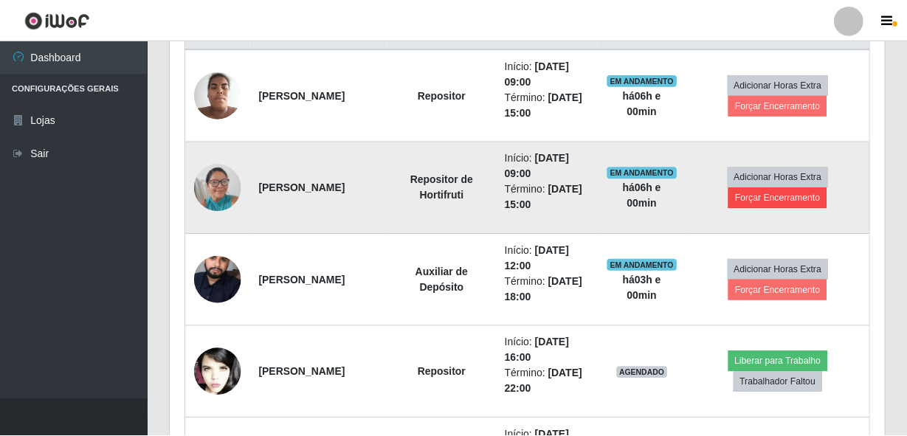
scroll to position [306, 707]
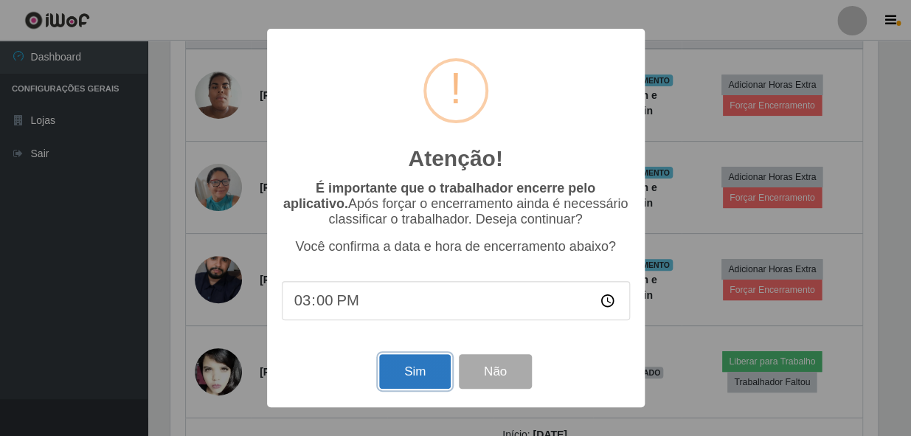
click at [398, 370] on button "Sim" at bounding box center [415, 371] width 72 height 35
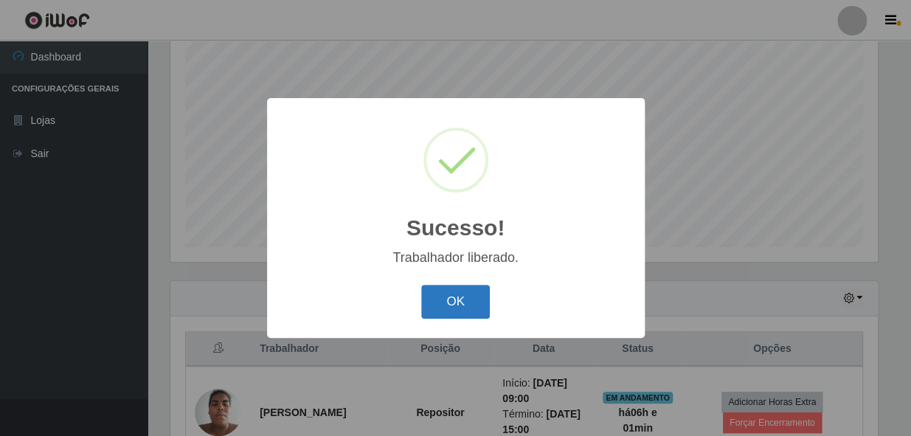
click at [460, 307] on button "OK" at bounding box center [455, 302] width 69 height 35
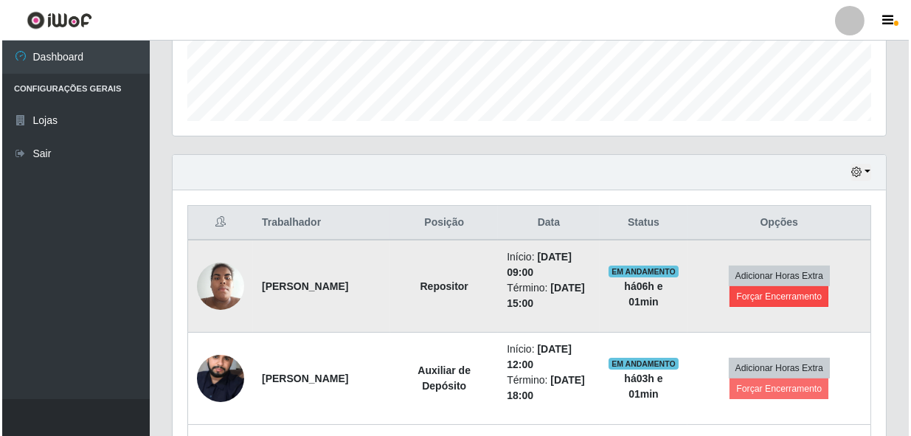
scroll to position [414, 0]
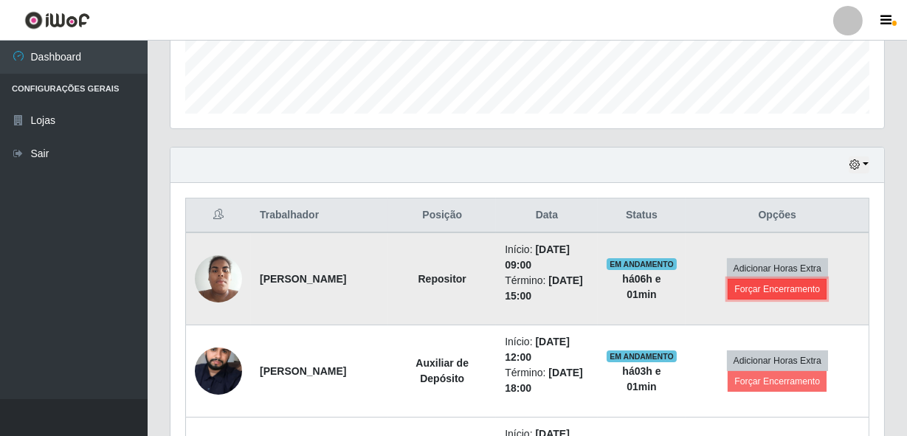
click at [776, 289] on button "Forçar Encerramento" at bounding box center [777, 289] width 99 height 21
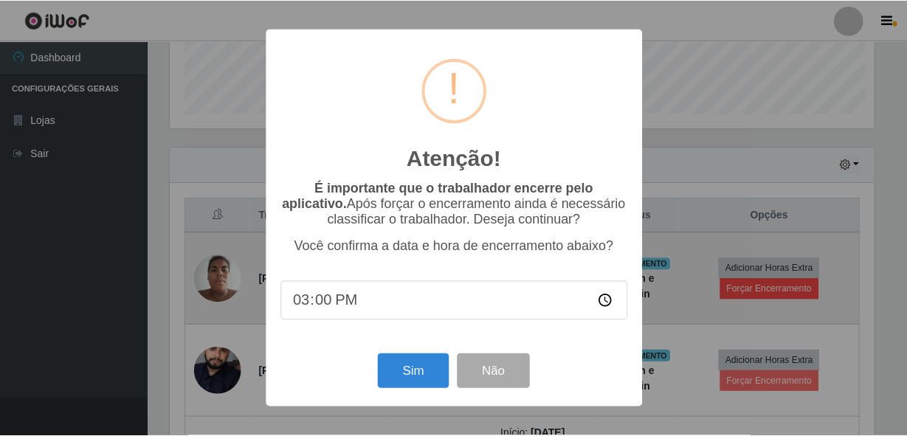
scroll to position [306, 707]
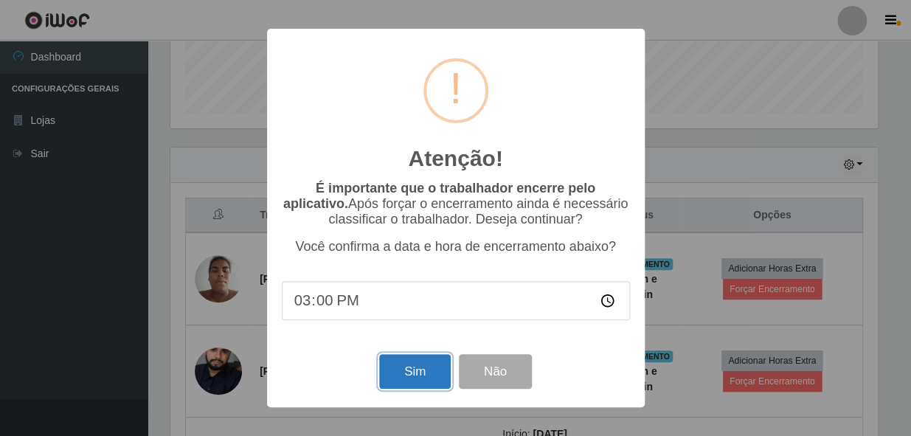
click at [420, 373] on button "Sim" at bounding box center [415, 371] width 72 height 35
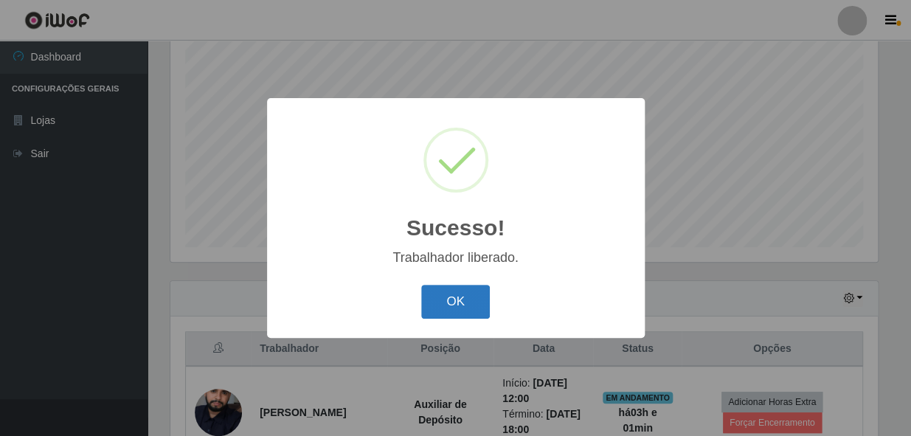
click at [441, 304] on button "OK" at bounding box center [455, 302] width 69 height 35
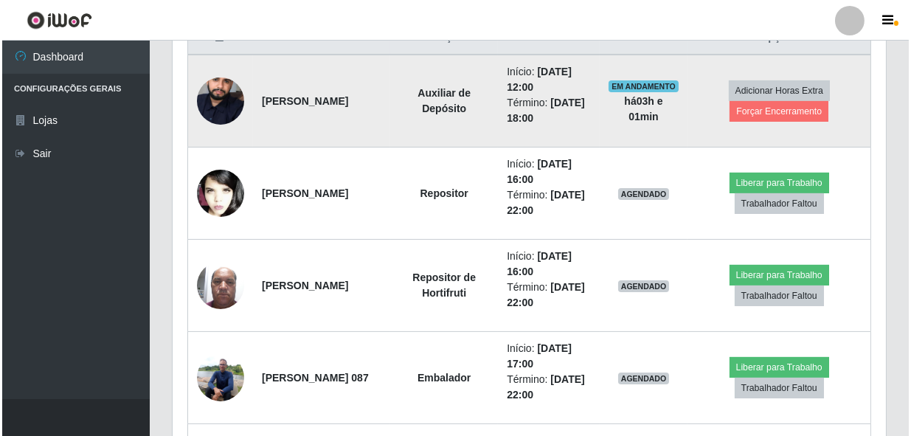
scroll to position [615, 0]
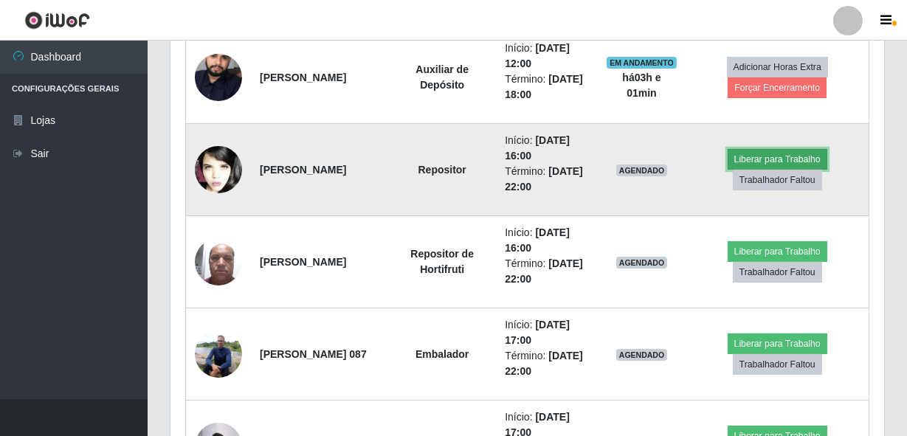
click at [737, 162] on button "Liberar para Trabalho" at bounding box center [778, 159] width 100 height 21
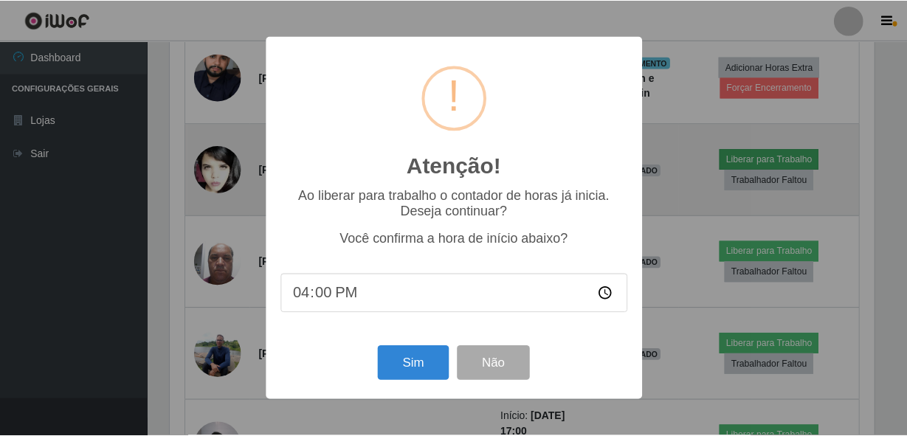
scroll to position [306, 707]
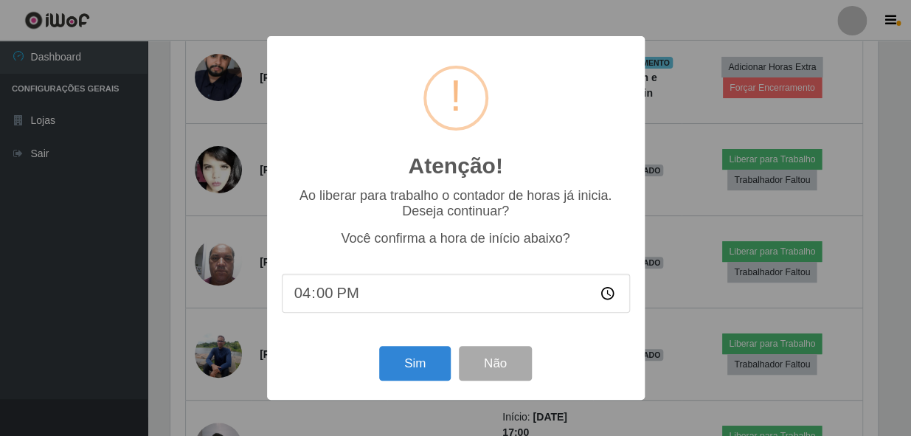
click at [317, 298] on input "16:00" at bounding box center [456, 293] width 348 height 39
click at [898, 105] on div "Atenção! × Ao liberar para trabalho o contador de horas já inicia. Deseja conti…" at bounding box center [455, 218] width 911 height 436
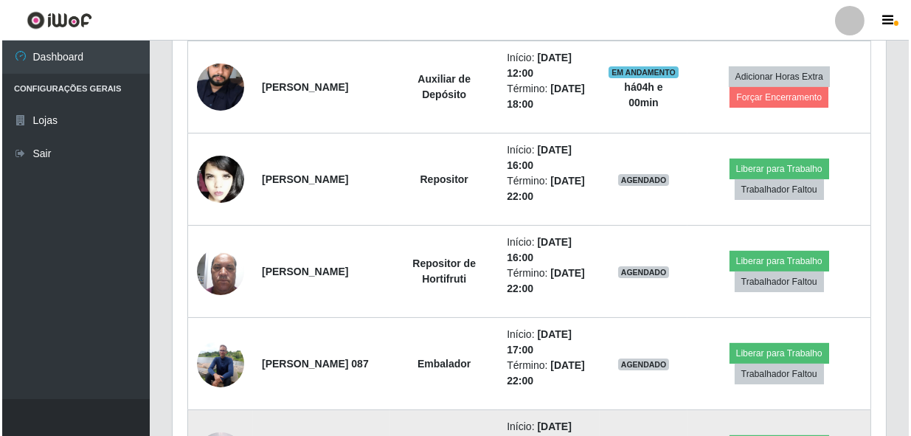
scroll to position [604, 0]
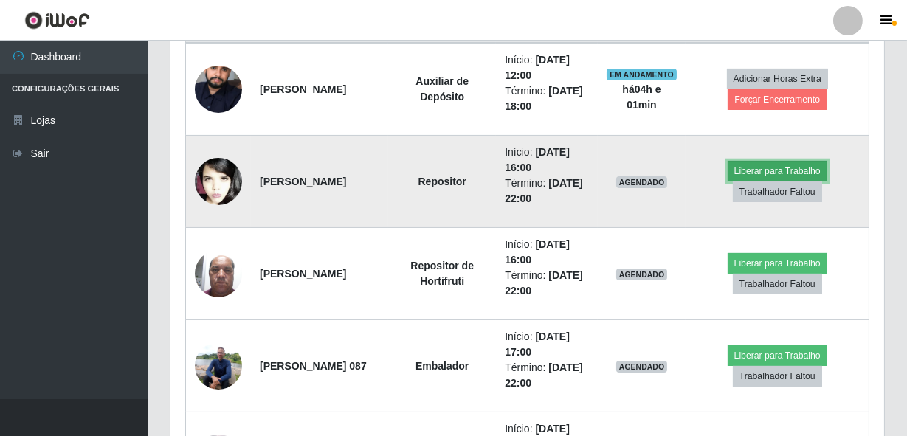
click at [773, 170] on button "Liberar para Trabalho" at bounding box center [778, 171] width 100 height 21
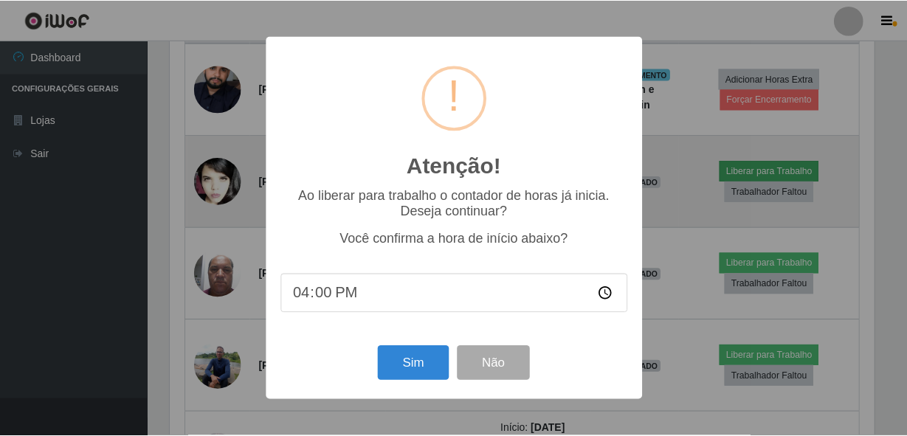
scroll to position [306, 707]
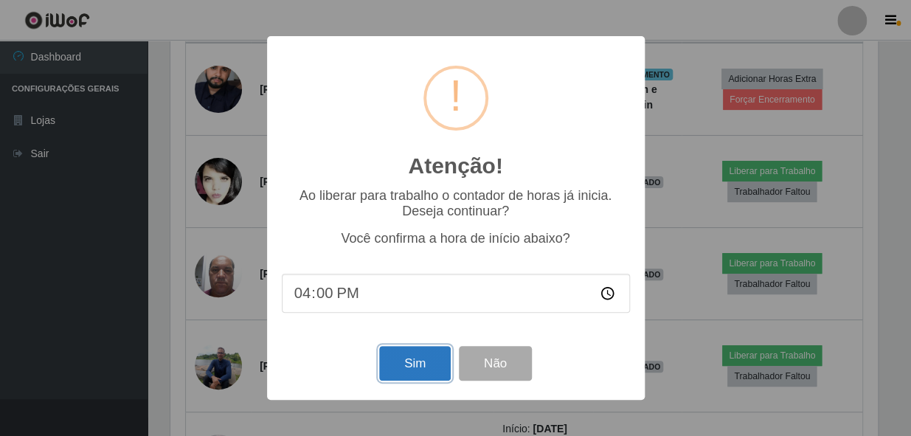
click at [413, 361] on button "Sim" at bounding box center [415, 363] width 72 height 35
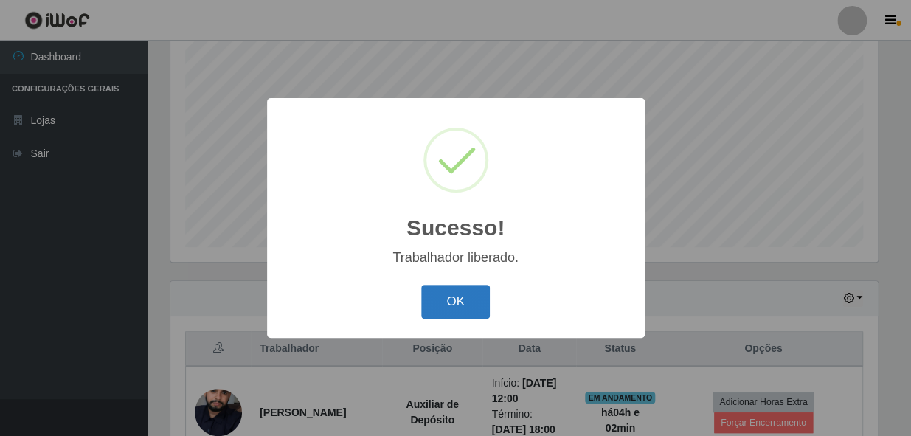
click at [461, 303] on button "OK" at bounding box center [455, 302] width 69 height 35
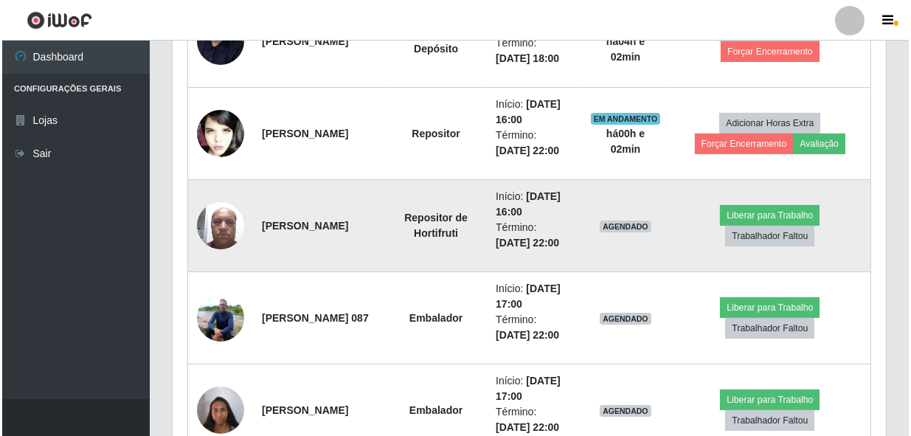
scroll to position [683, 0]
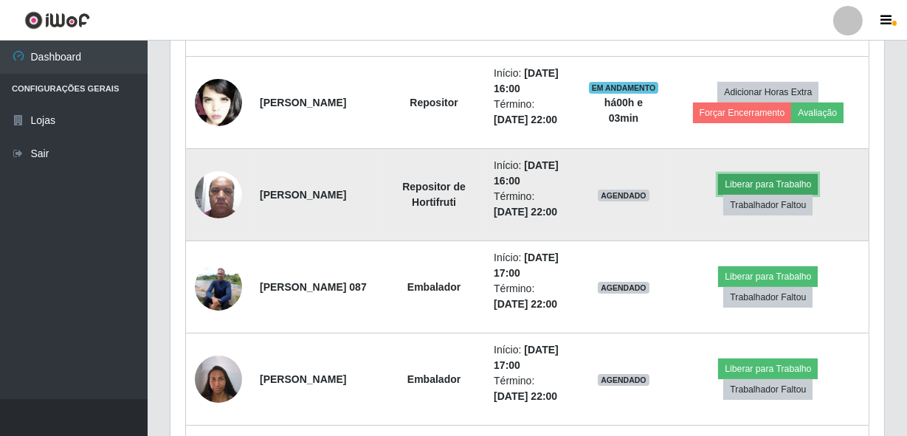
click at [781, 184] on button "Liberar para Trabalho" at bounding box center [768, 184] width 100 height 21
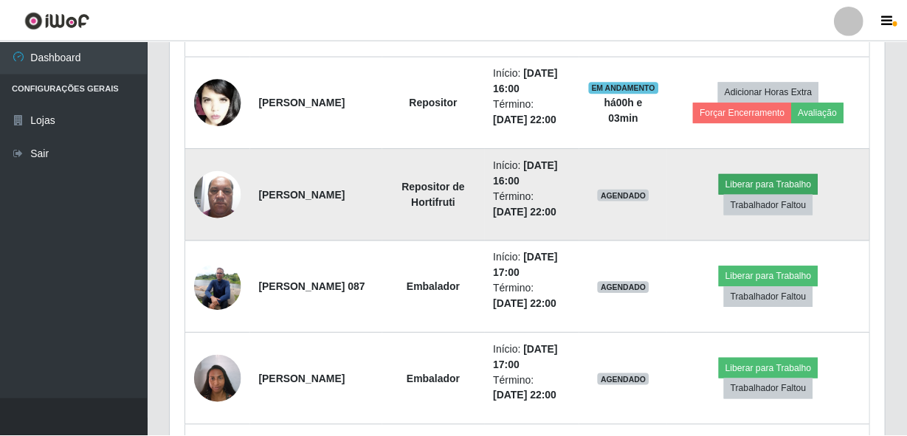
scroll to position [306, 707]
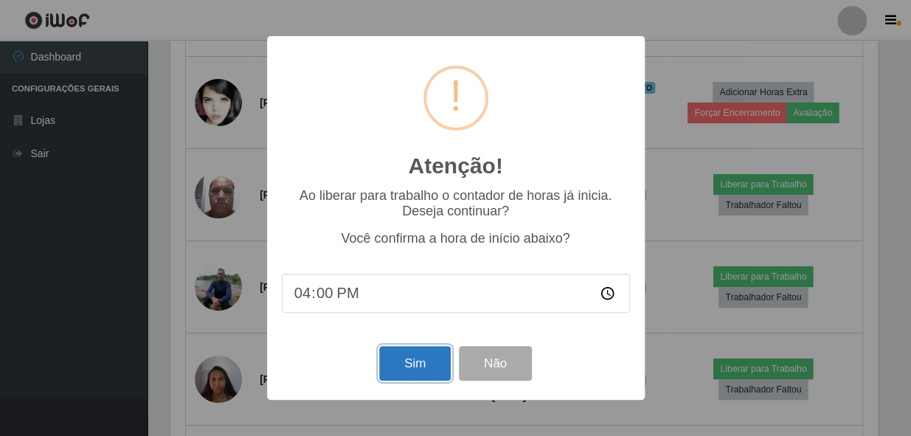
click at [408, 368] on button "Sim" at bounding box center [415, 363] width 72 height 35
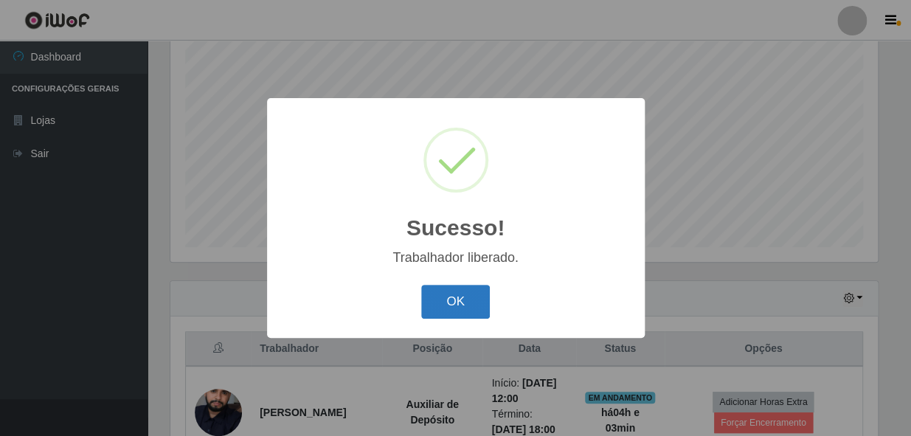
click at [470, 310] on button "OK" at bounding box center [455, 302] width 69 height 35
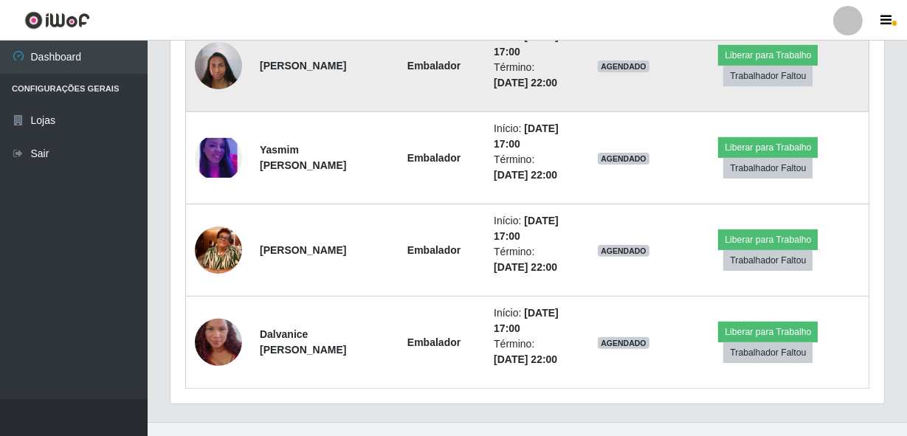
scroll to position [1018, 0]
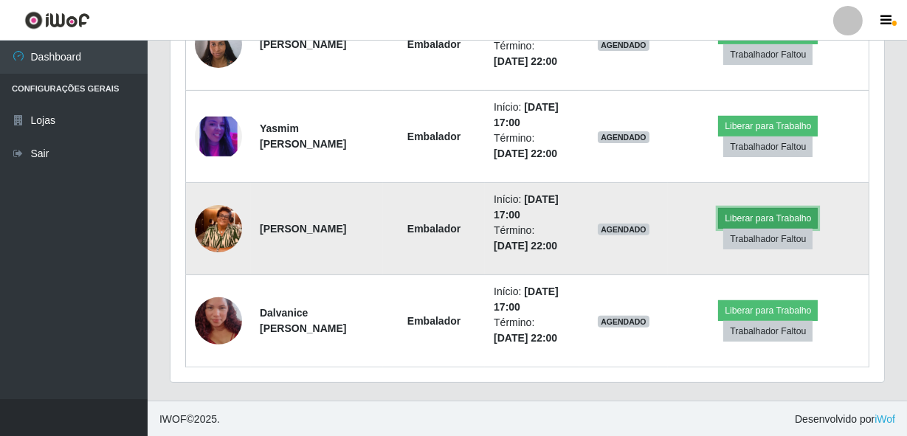
click at [775, 219] on button "Liberar para Trabalho" at bounding box center [768, 218] width 100 height 21
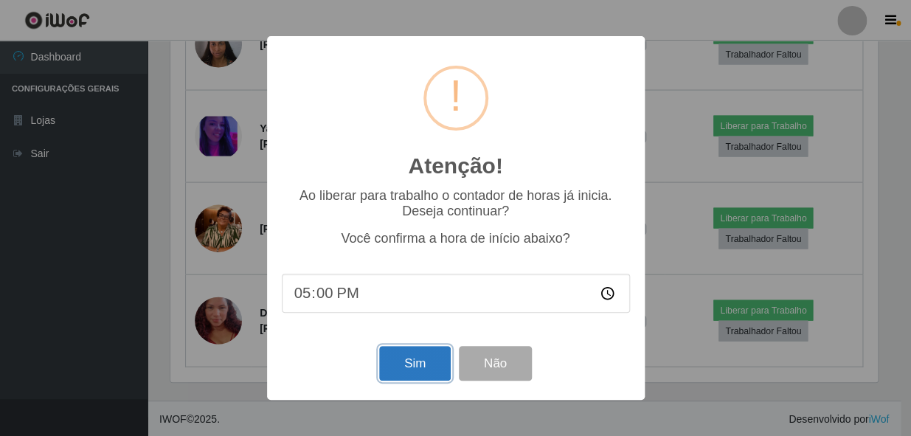
click at [415, 367] on button "Sim" at bounding box center [415, 363] width 72 height 35
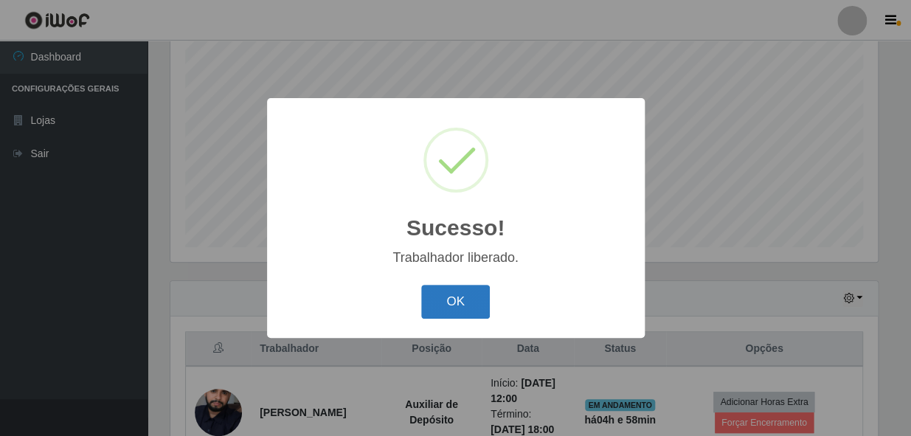
click at [450, 303] on button "OK" at bounding box center [455, 302] width 69 height 35
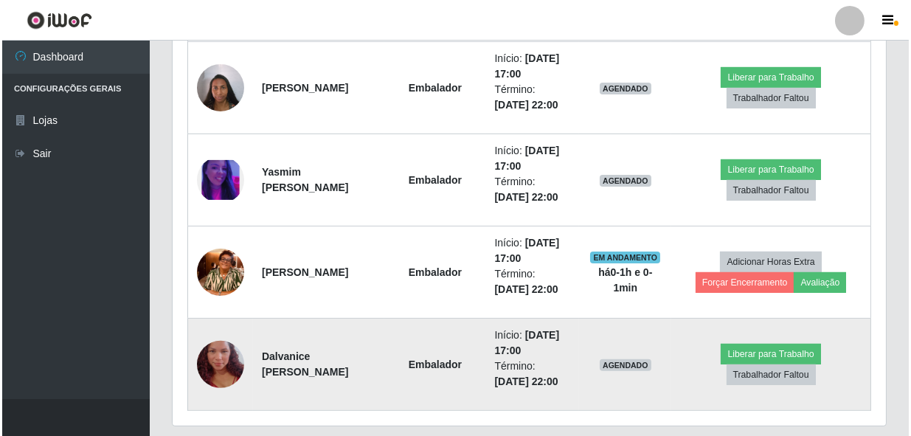
scroll to position [950, 0]
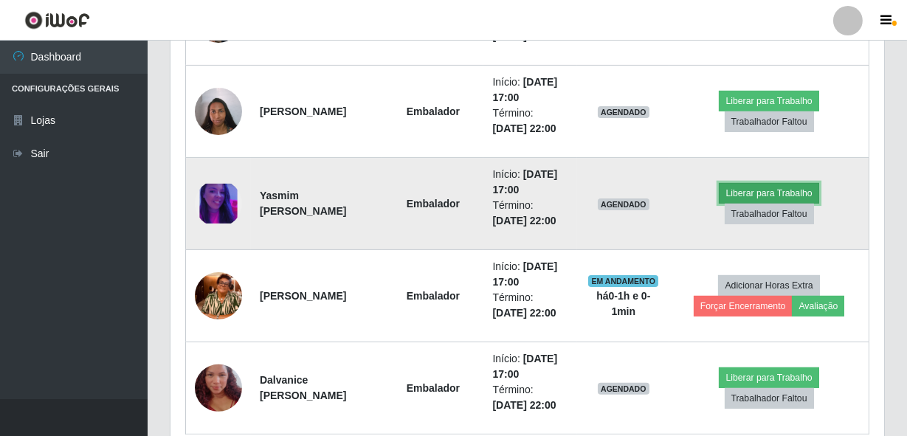
click at [756, 195] on button "Liberar para Trabalho" at bounding box center [769, 193] width 100 height 21
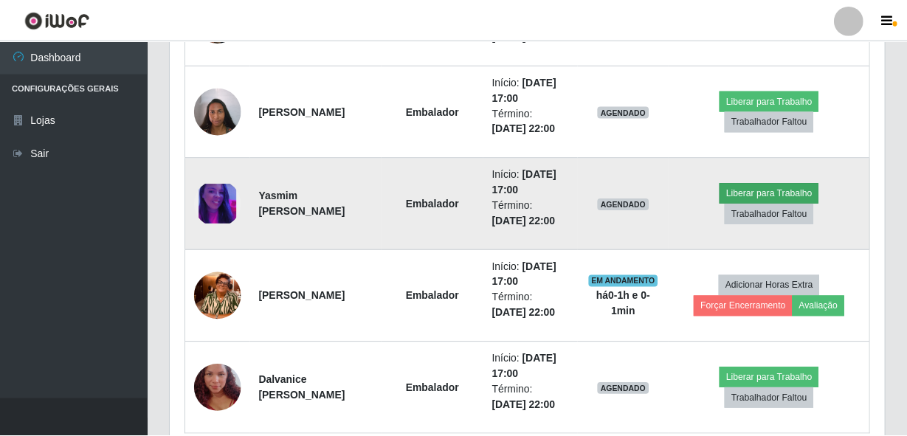
scroll to position [306, 707]
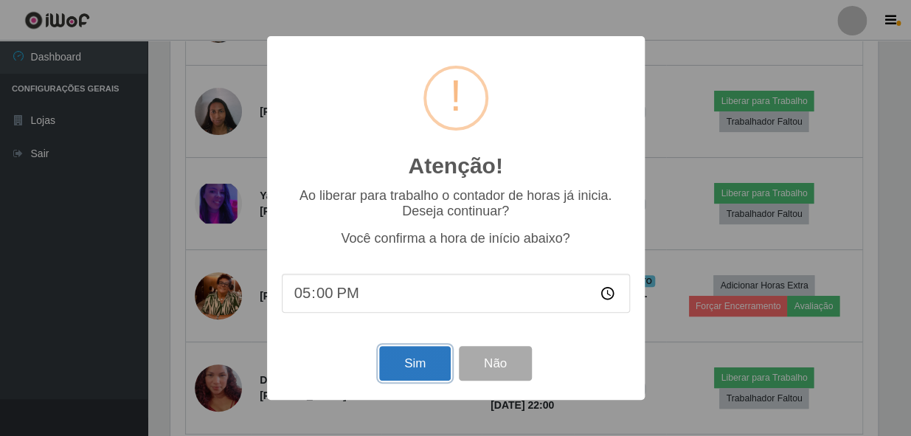
click at [413, 365] on button "Sim" at bounding box center [415, 363] width 72 height 35
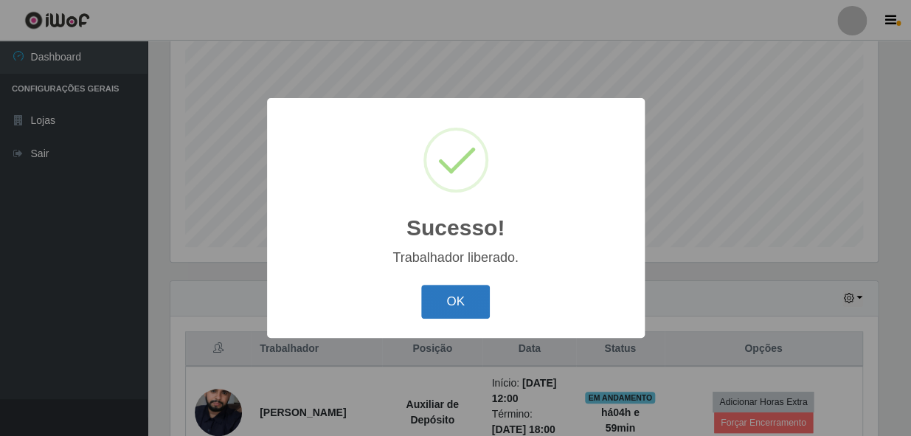
click at [449, 308] on button "OK" at bounding box center [455, 302] width 69 height 35
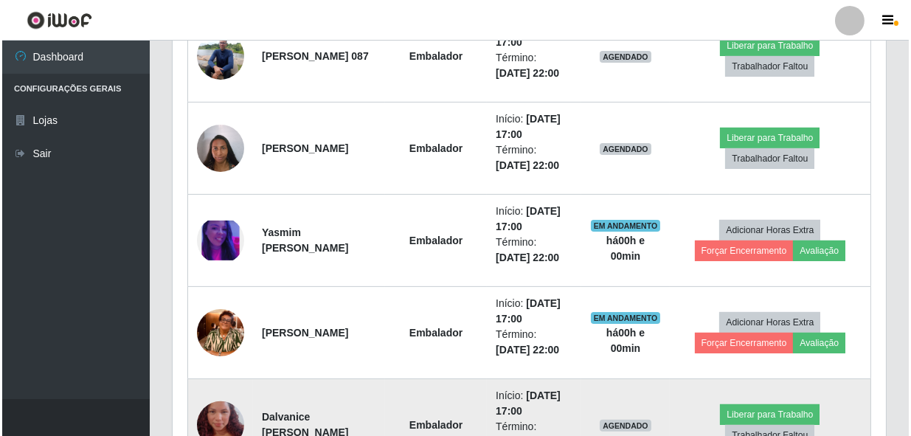
scroll to position [883, 0]
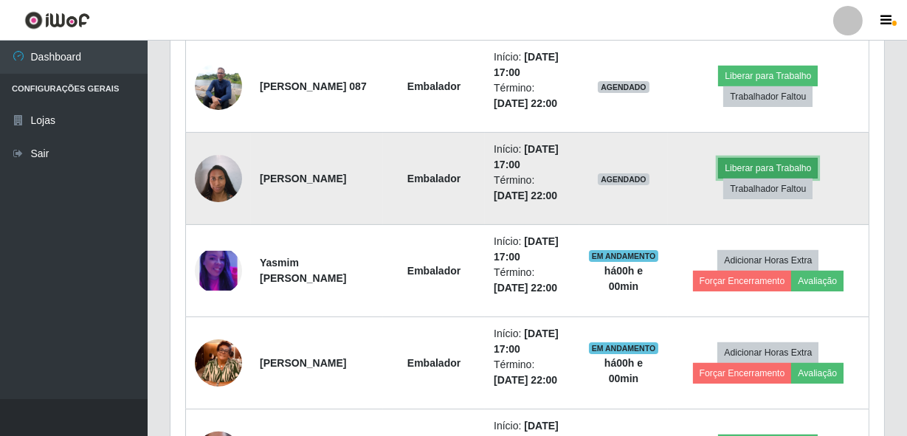
click at [773, 168] on button "Liberar para Trabalho" at bounding box center [768, 168] width 100 height 21
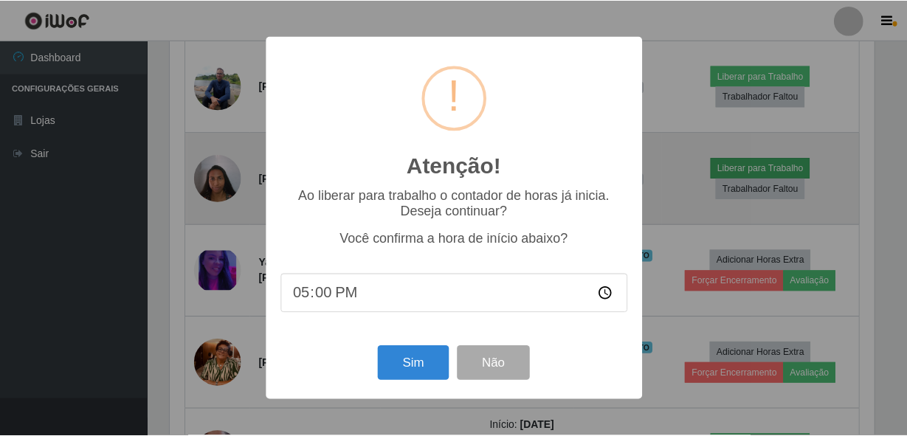
scroll to position [306, 707]
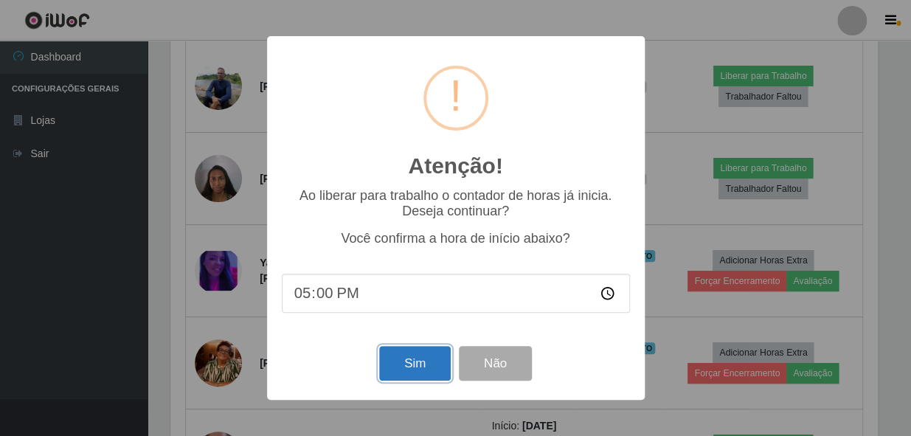
click at [415, 358] on button "Sim" at bounding box center [415, 363] width 72 height 35
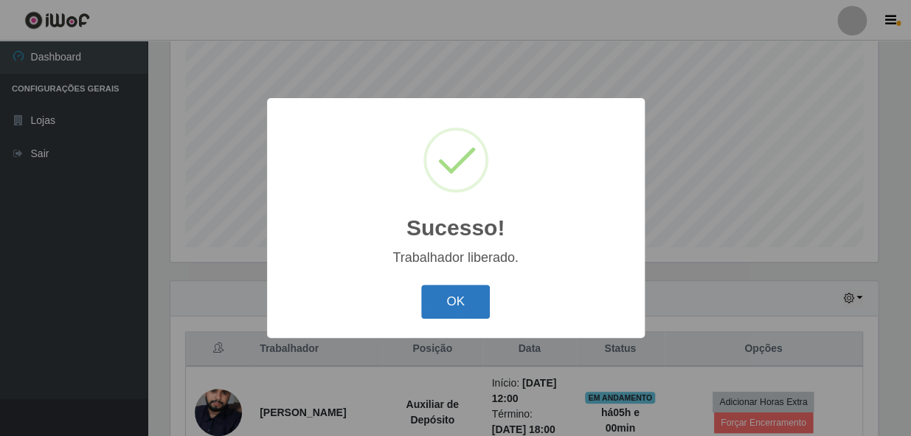
click at [455, 306] on button "OK" at bounding box center [455, 302] width 69 height 35
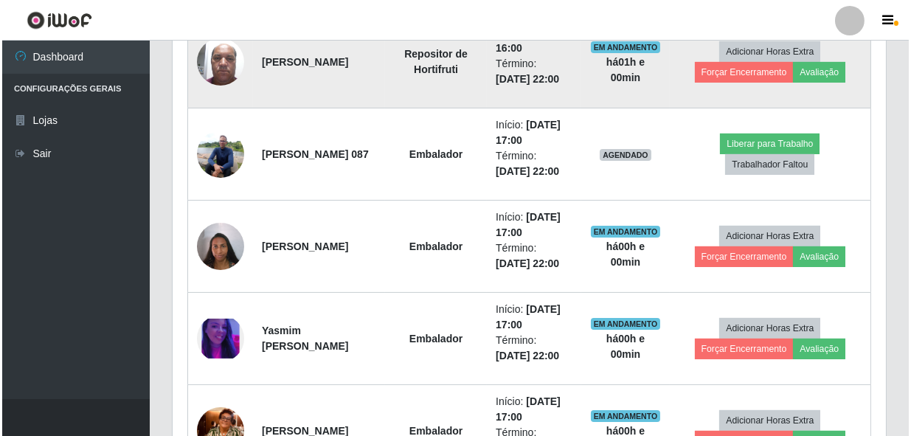
scroll to position [817, 0]
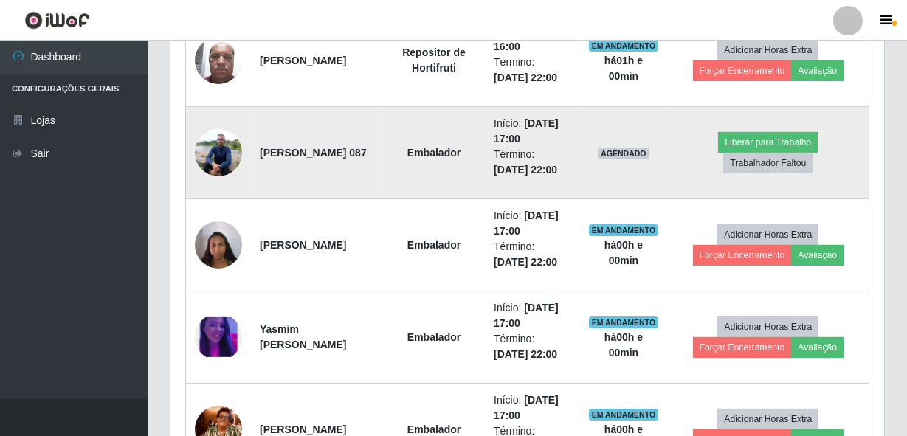
click at [227, 148] on img at bounding box center [218, 152] width 47 height 63
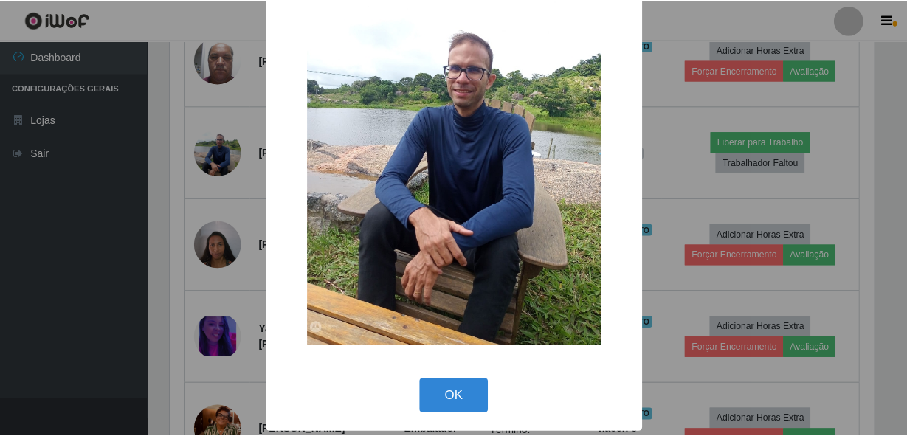
scroll to position [86, 0]
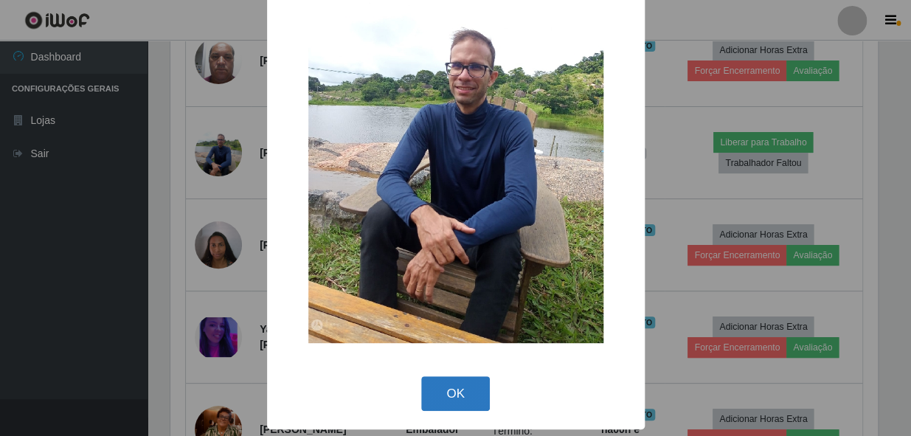
click at [466, 396] on button "OK" at bounding box center [455, 393] width 69 height 35
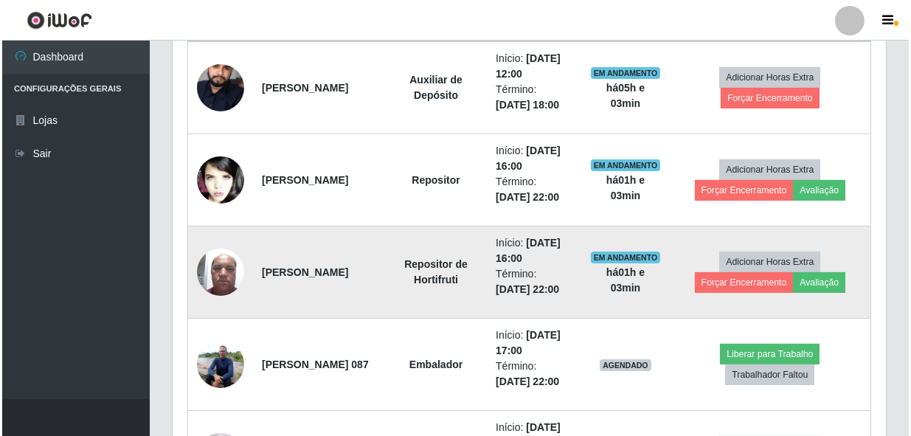
scroll to position [682, 0]
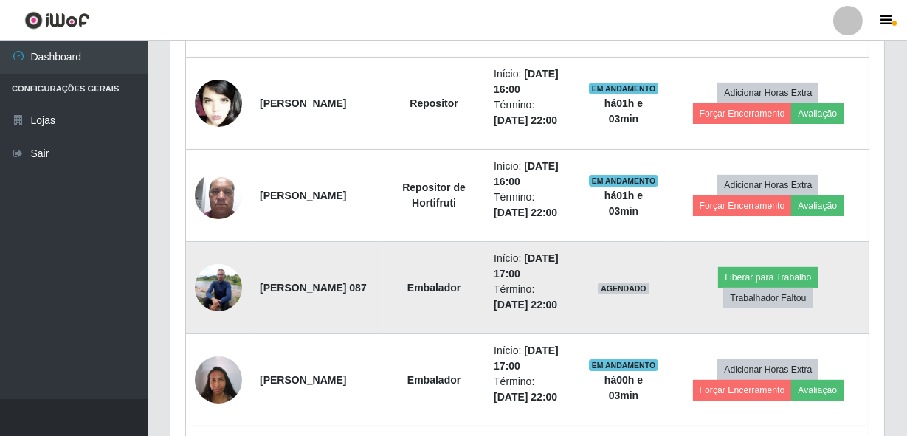
click at [240, 283] on img at bounding box center [218, 287] width 47 height 63
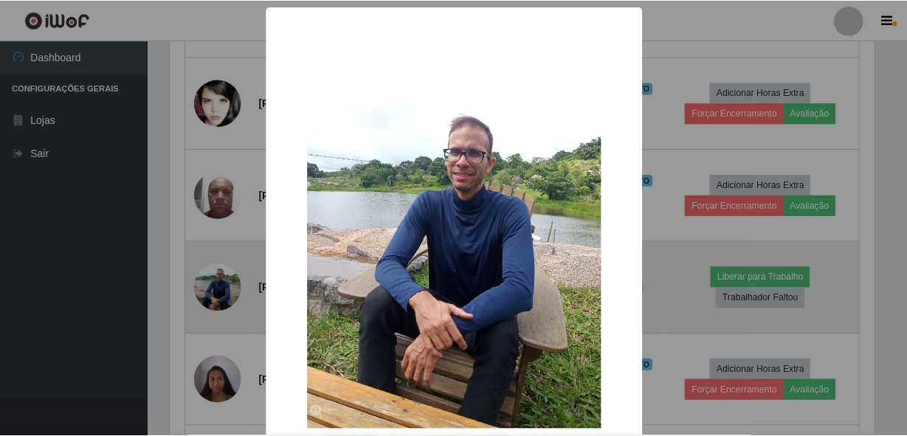
scroll to position [306, 707]
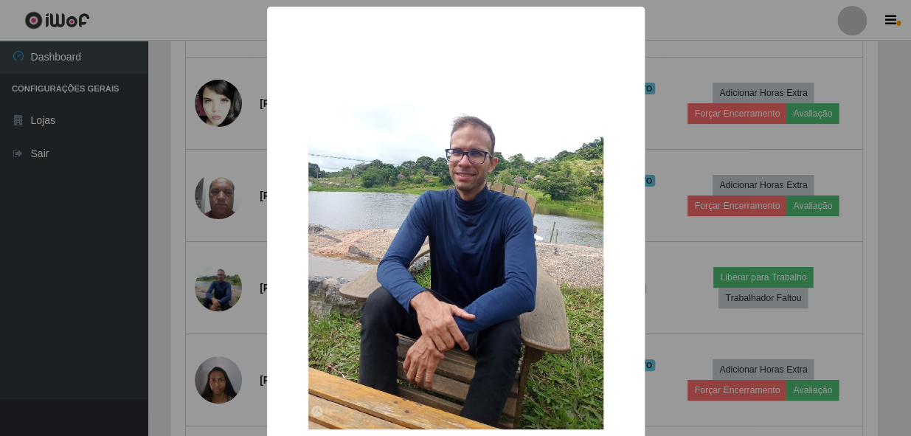
click at [207, 294] on div "× OK Cancel" at bounding box center [455, 218] width 911 height 436
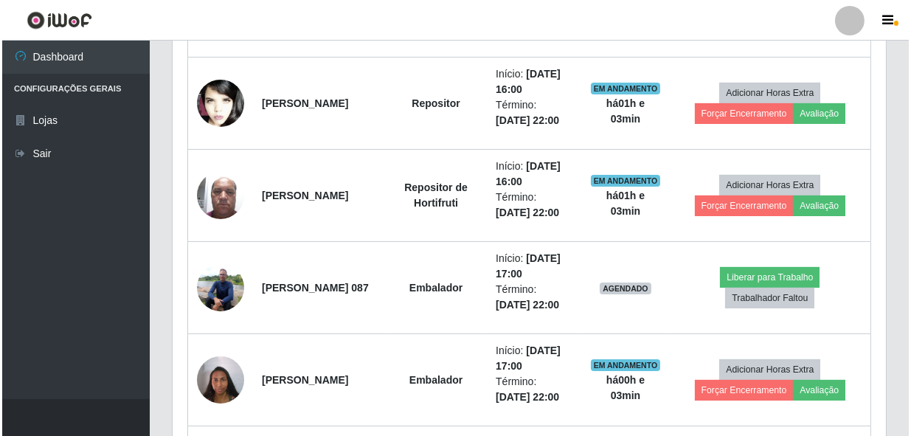
scroll to position [306, 714]
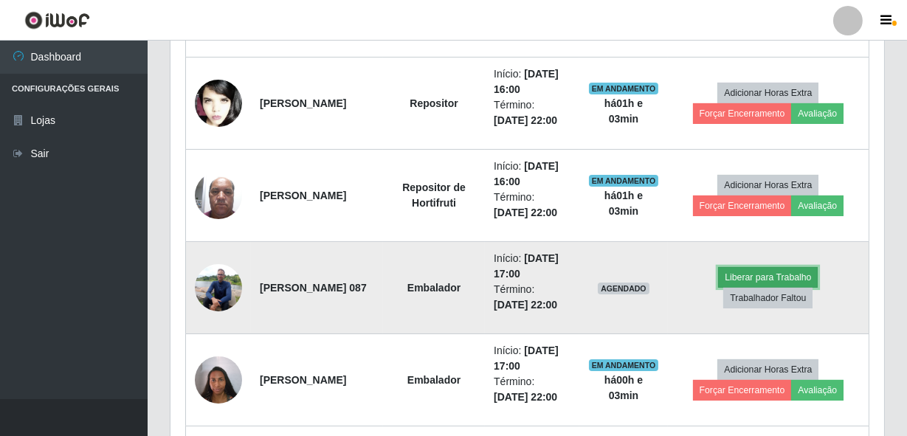
click at [767, 277] on button "Liberar para Trabalho" at bounding box center [768, 277] width 100 height 21
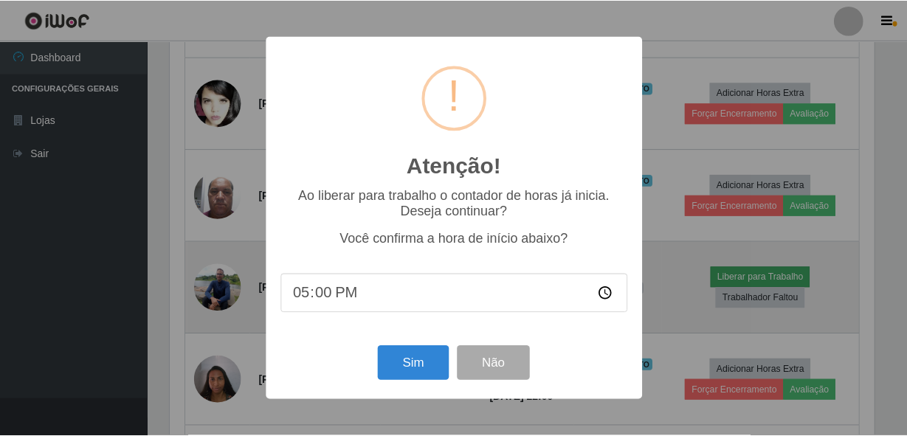
scroll to position [306, 707]
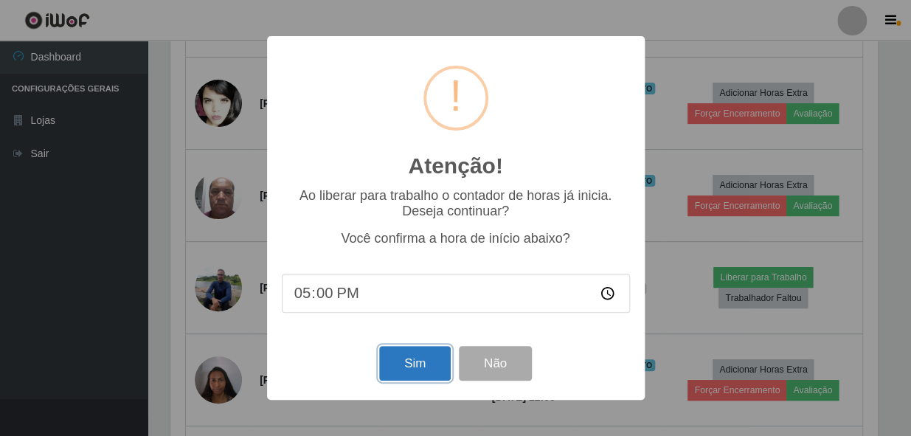
click at [421, 352] on button "Sim" at bounding box center [415, 363] width 72 height 35
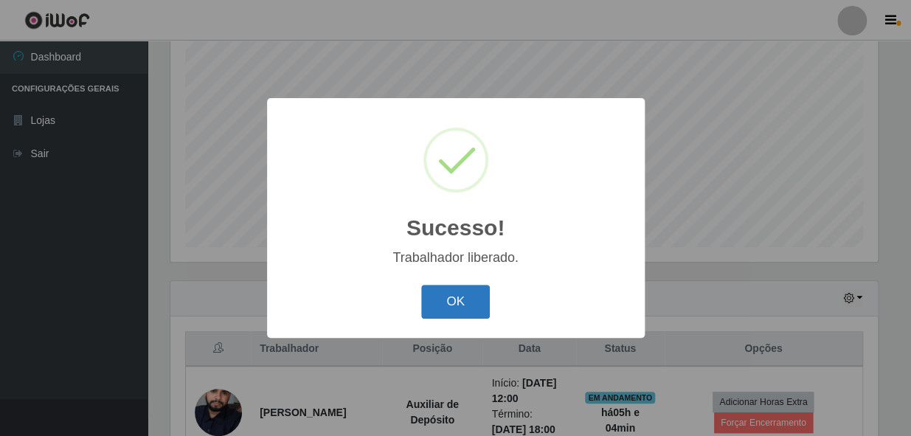
click at [444, 305] on button "OK" at bounding box center [455, 302] width 69 height 35
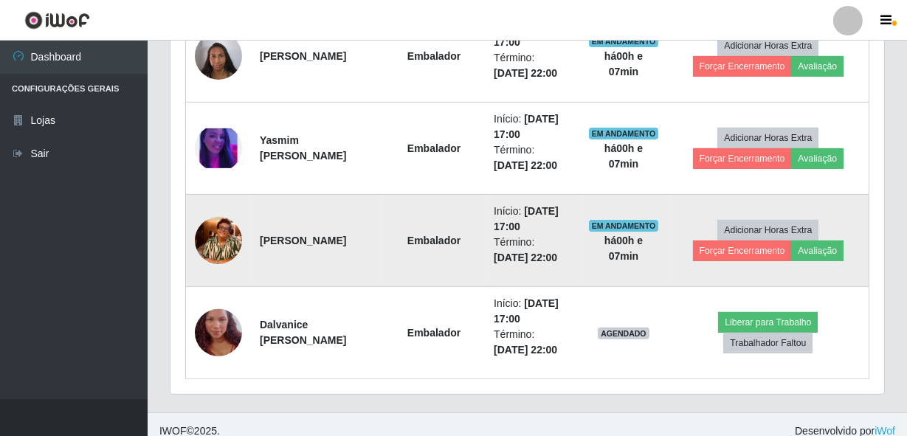
scroll to position [1018, 0]
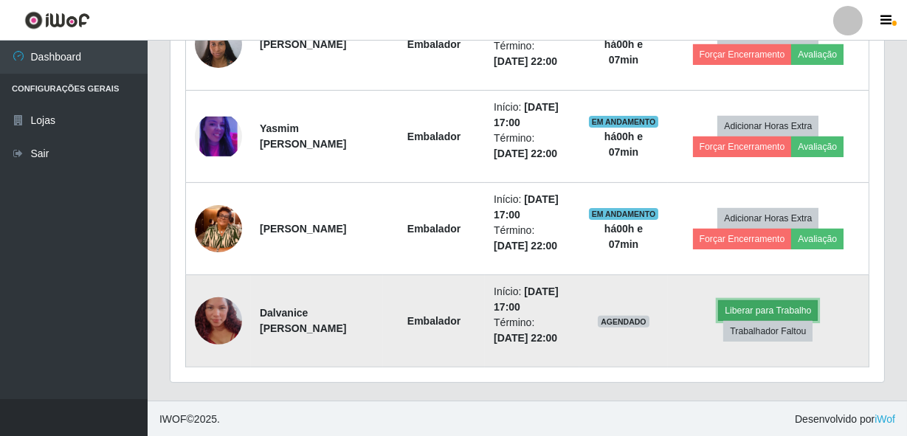
click at [756, 300] on button "Liberar para Trabalho" at bounding box center [768, 310] width 100 height 21
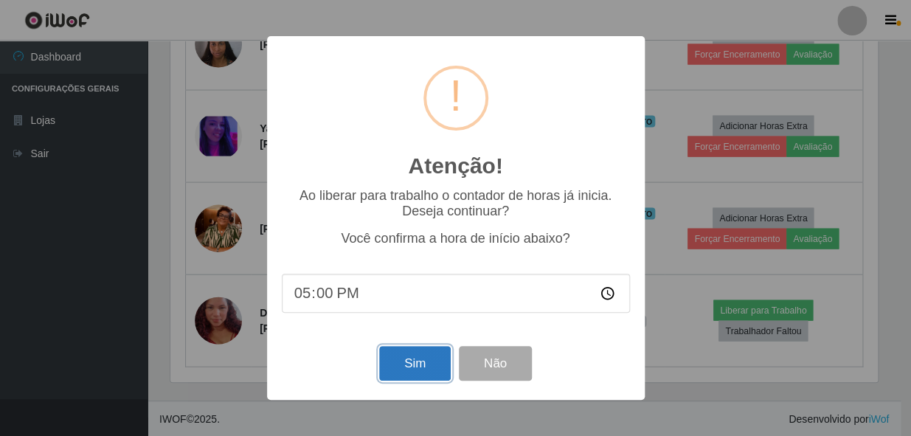
click at [403, 365] on button "Sim" at bounding box center [415, 363] width 72 height 35
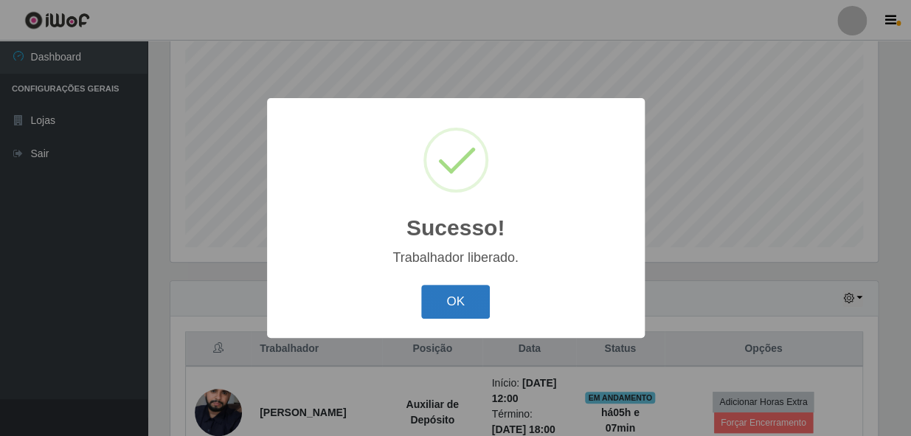
click at [478, 308] on button "OK" at bounding box center [455, 302] width 69 height 35
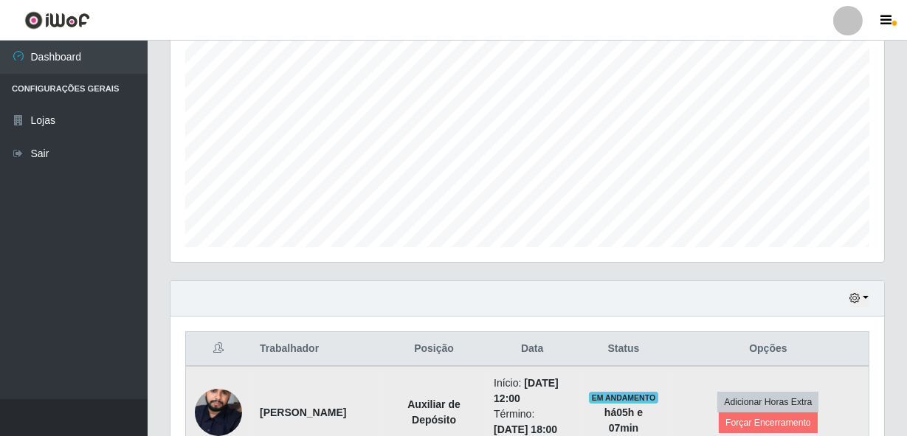
scroll to position [306, 714]
